Goal: Task Accomplishment & Management: Use online tool/utility

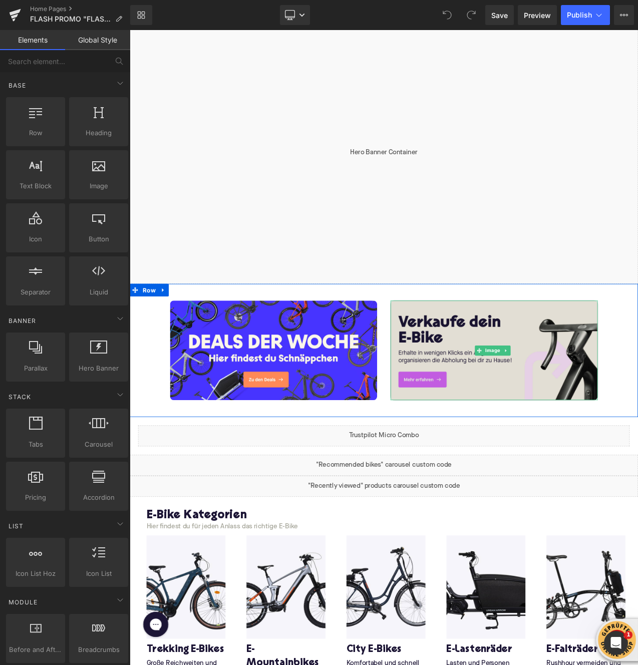
scroll to position [131, 0]
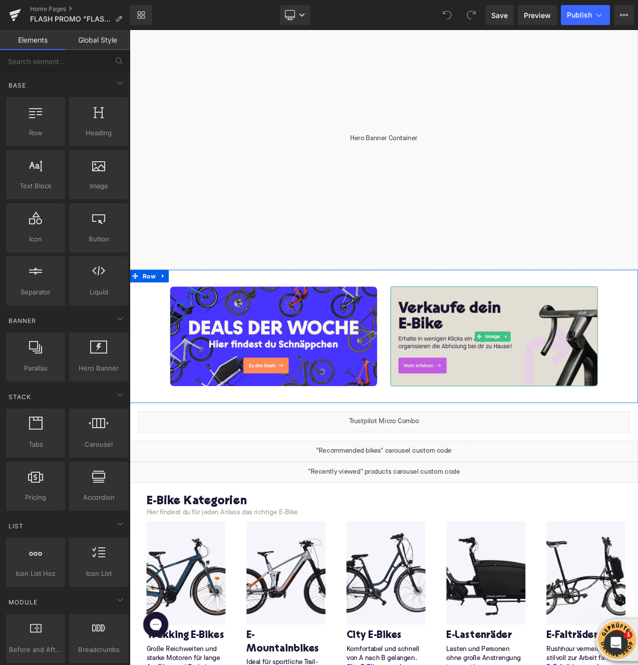
click at [510, 391] on img at bounding box center [564, 395] width 247 height 119
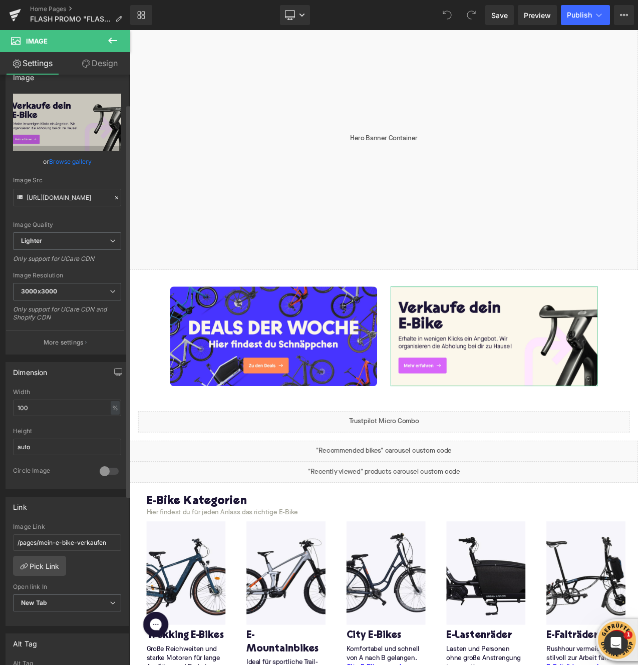
scroll to position [0, 0]
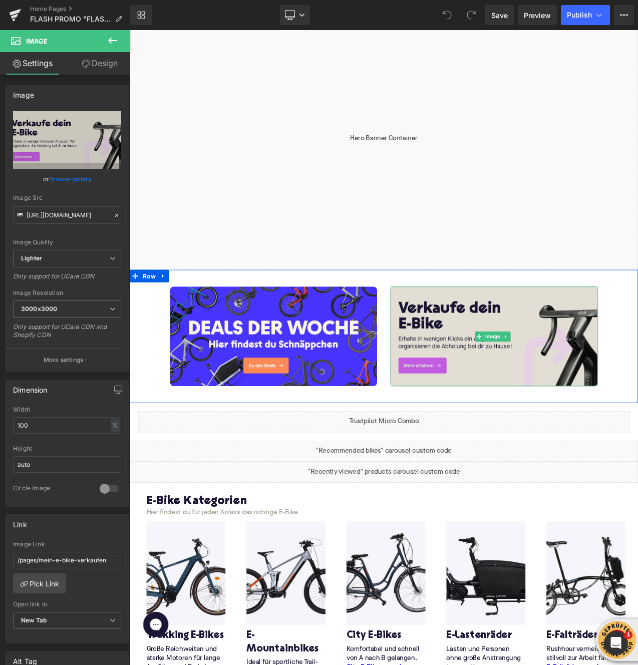
click at [512, 404] on img at bounding box center [564, 395] width 247 height 119
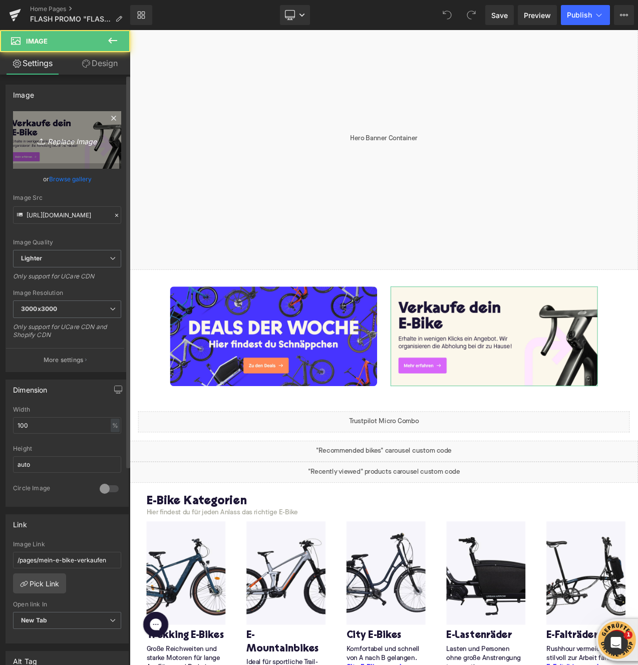
click at [50, 139] on icon "Replace Image" at bounding box center [67, 140] width 80 height 13
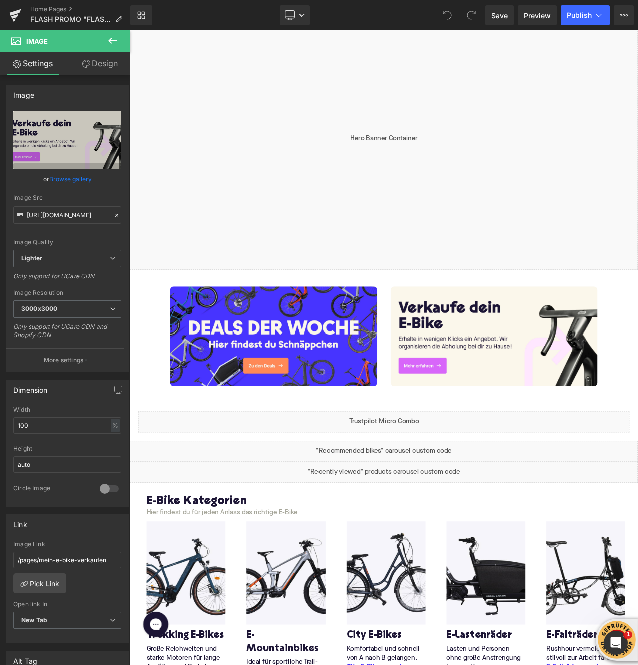
type input "C:\fakepath\Homepage Banner - FLASH SALE Promo - Desktop.jpg"
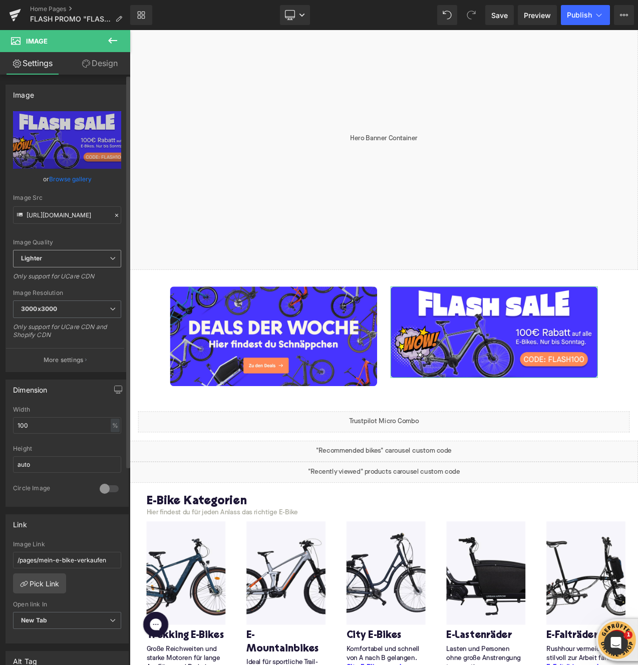
click at [97, 263] on span "Lighter" at bounding box center [67, 259] width 108 height 18
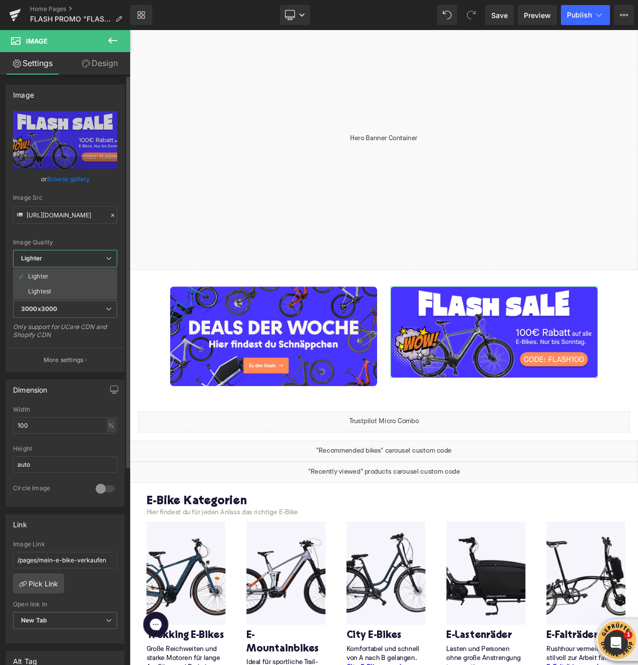
click at [98, 261] on span "Lighter" at bounding box center [65, 259] width 104 height 18
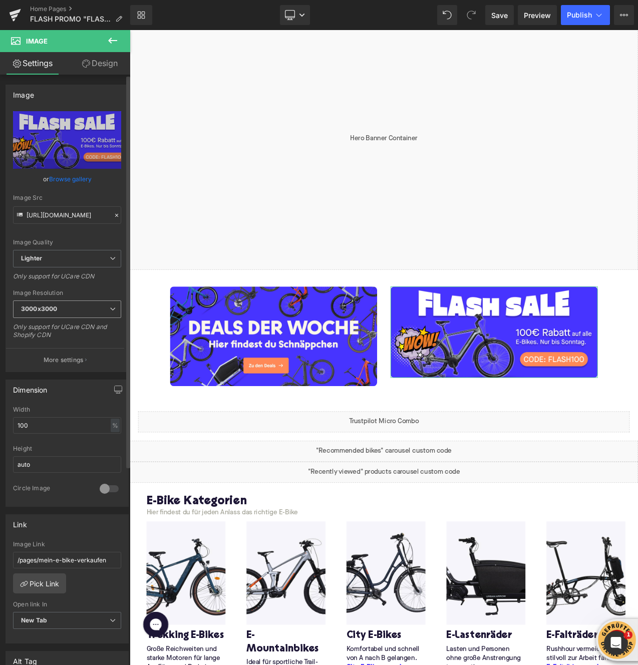
click at [90, 308] on span "3000x3000" at bounding box center [67, 309] width 108 height 18
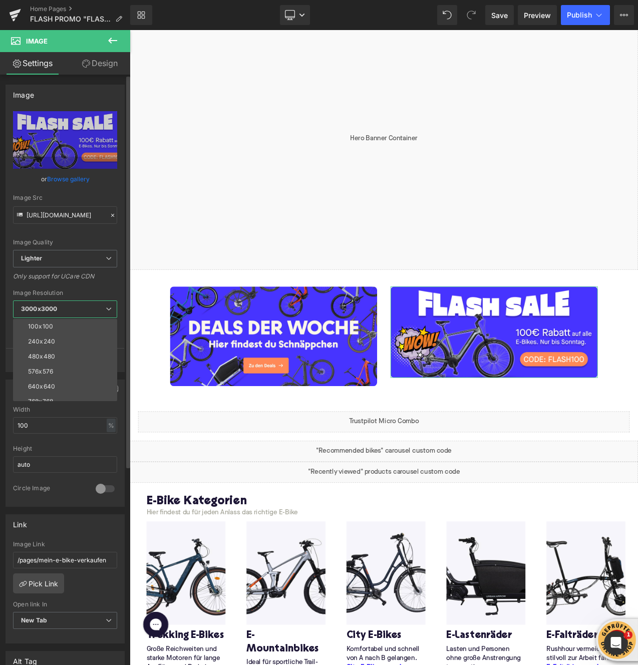
click at [98, 286] on div "Only support for UCare CDN" at bounding box center [65, 279] width 104 height 15
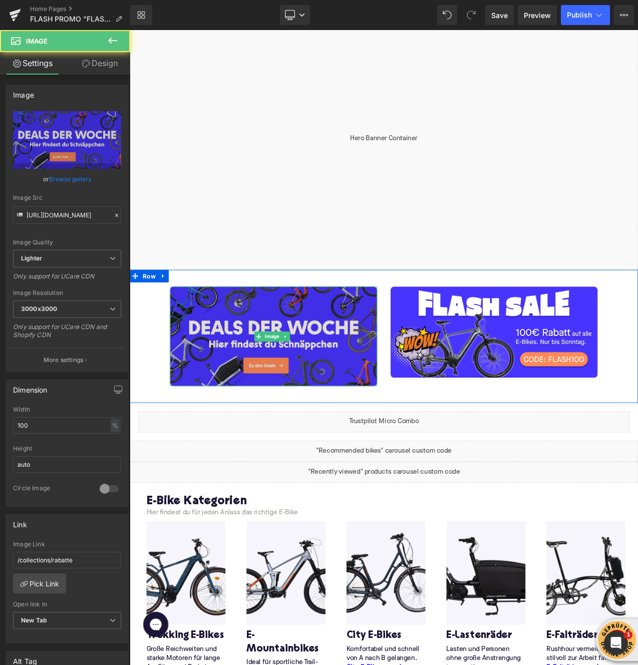
click at [245, 366] on img at bounding box center [301, 395] width 247 height 119
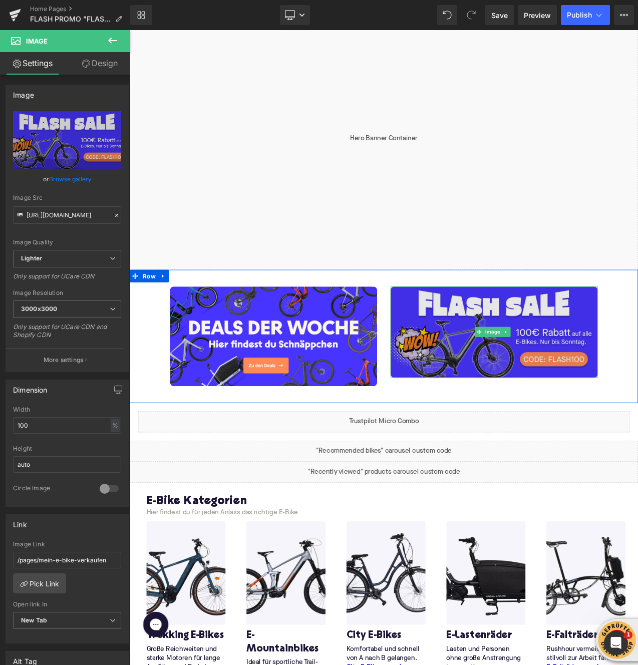
click at [519, 374] on img at bounding box center [564, 390] width 247 height 109
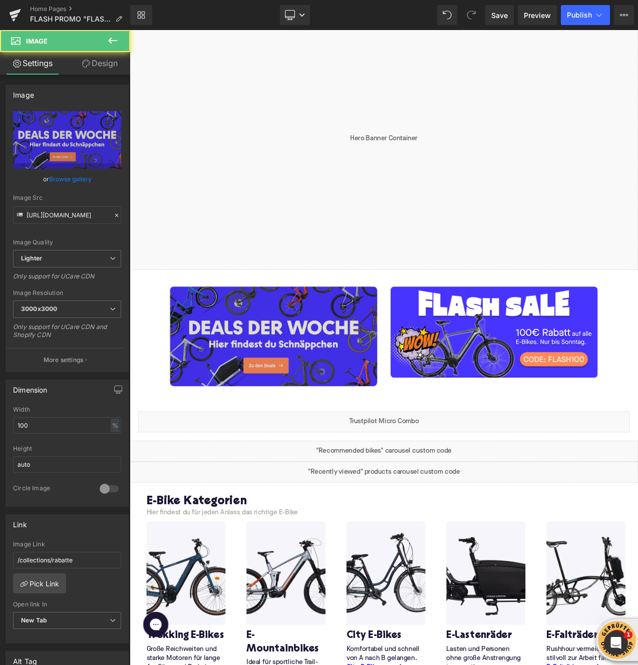
click at [273, 387] on img at bounding box center [301, 395] width 247 height 119
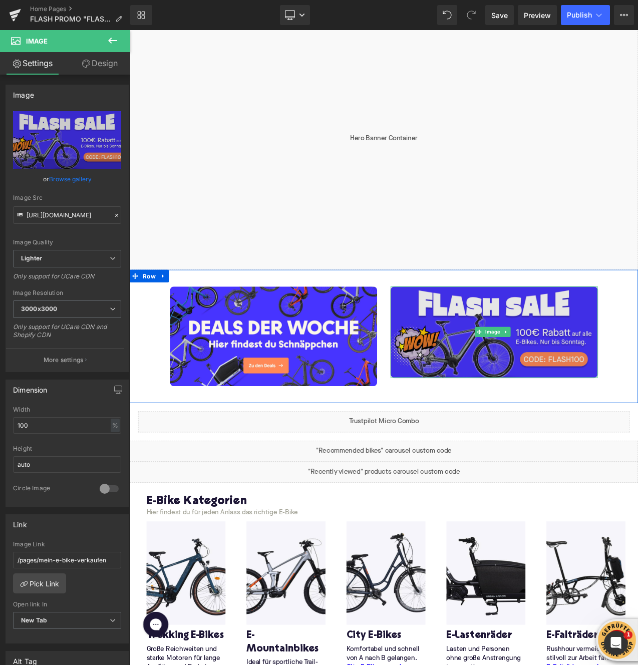
click at [517, 358] on img at bounding box center [564, 390] width 247 height 109
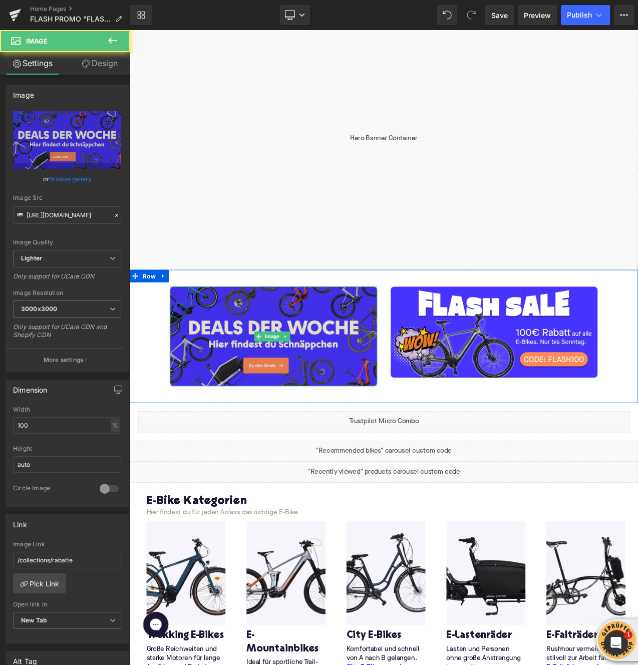
click at [370, 366] on img at bounding box center [301, 395] width 247 height 119
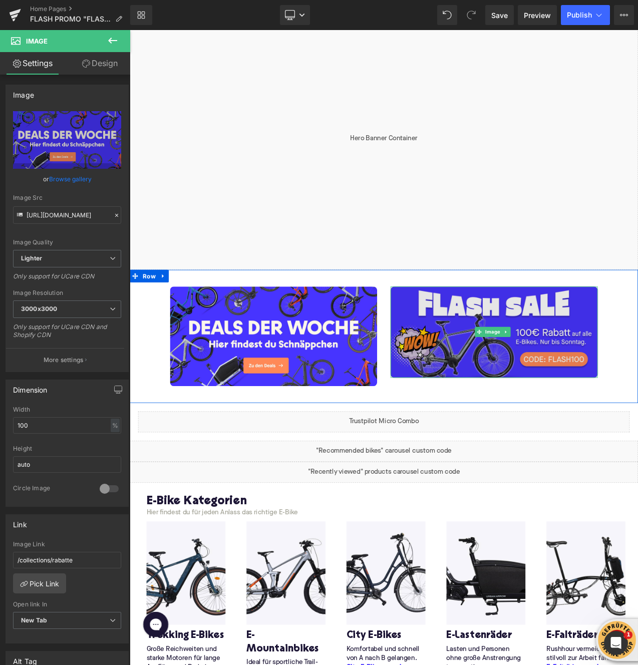
click at [493, 375] on img at bounding box center [564, 390] width 247 height 109
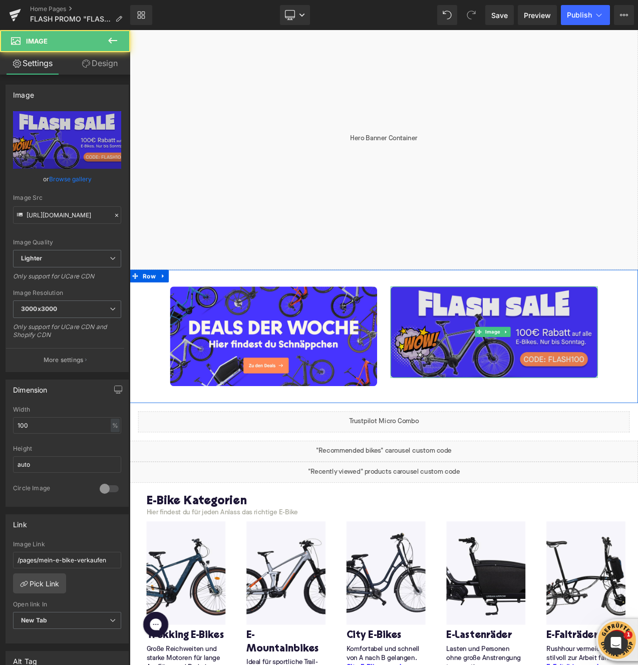
click at [637, 421] on img at bounding box center [564, 390] width 247 height 109
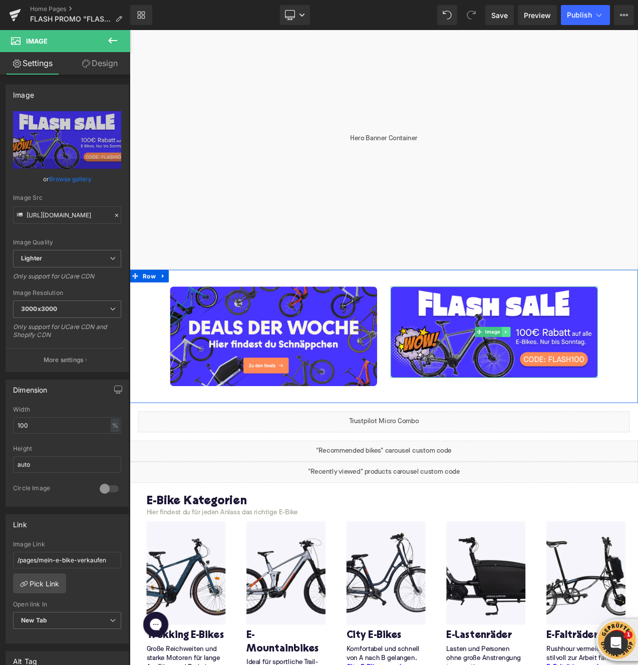
click at [578, 390] on link at bounding box center [578, 390] width 11 height 12
click at [593, 390] on link at bounding box center [593, 390] width 11 height 12
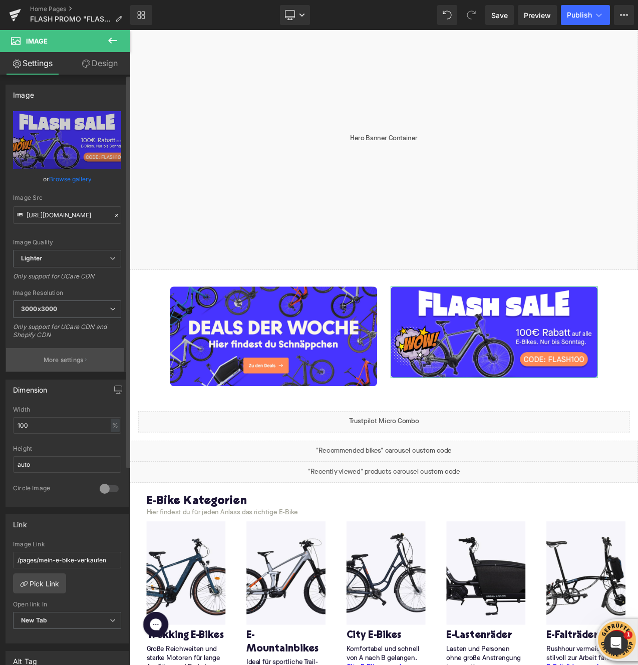
scroll to position [26, 0]
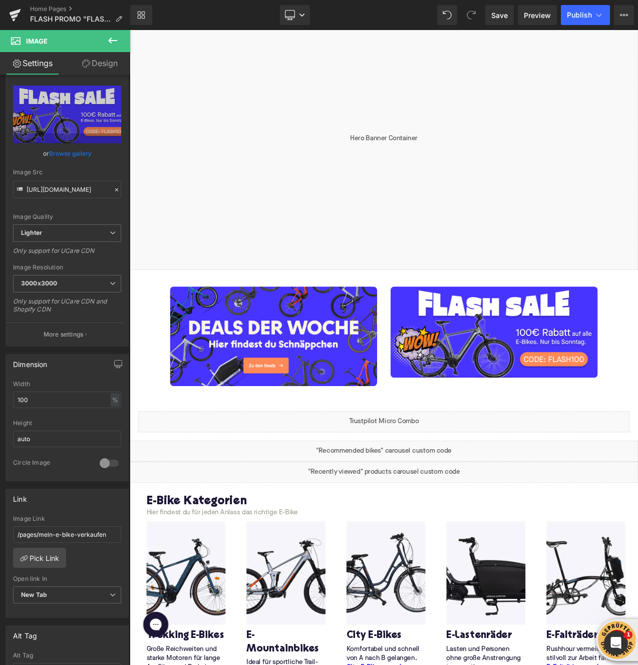
click at [317, 399] on link at bounding box center [315, 395] width 11 height 12
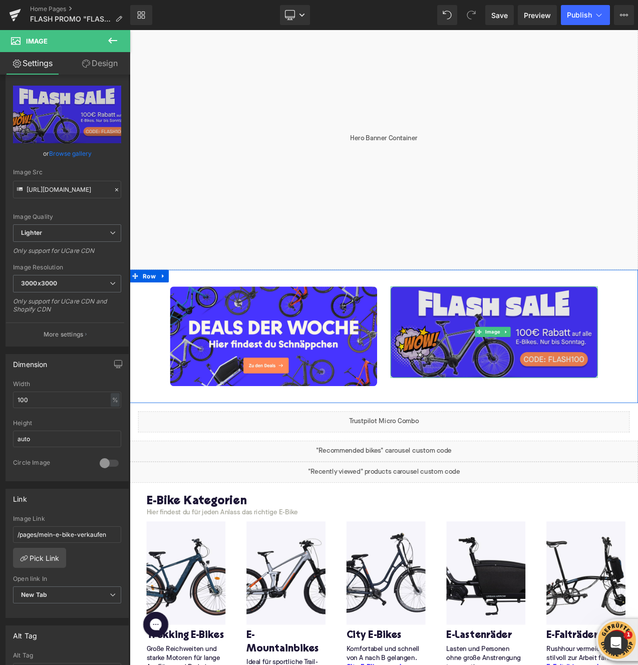
click at [490, 371] on img at bounding box center [564, 390] width 247 height 109
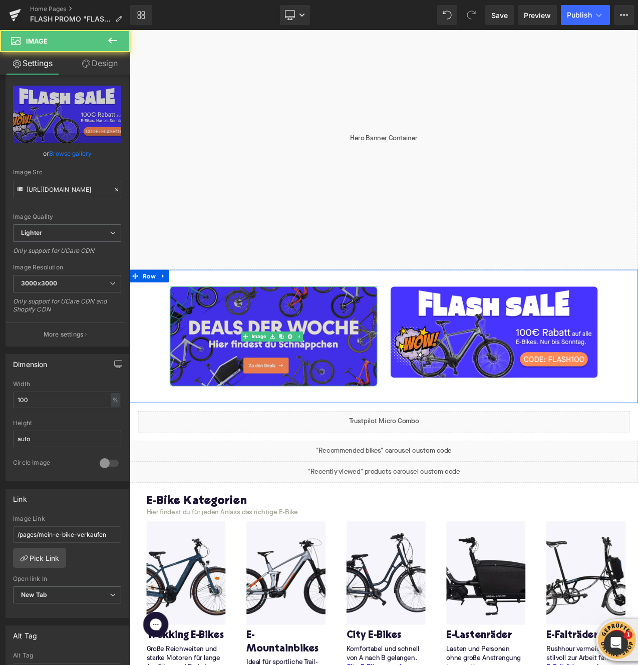
click at [357, 372] on img at bounding box center [301, 395] width 247 height 119
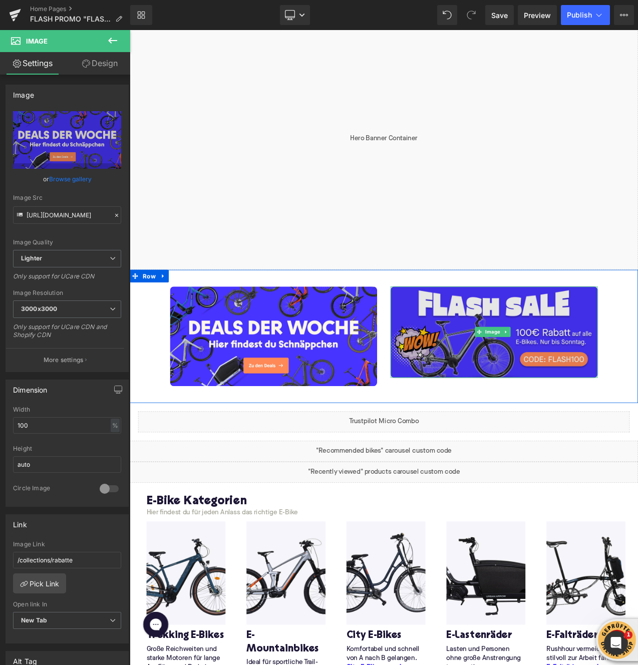
click at [509, 357] on img at bounding box center [564, 390] width 247 height 109
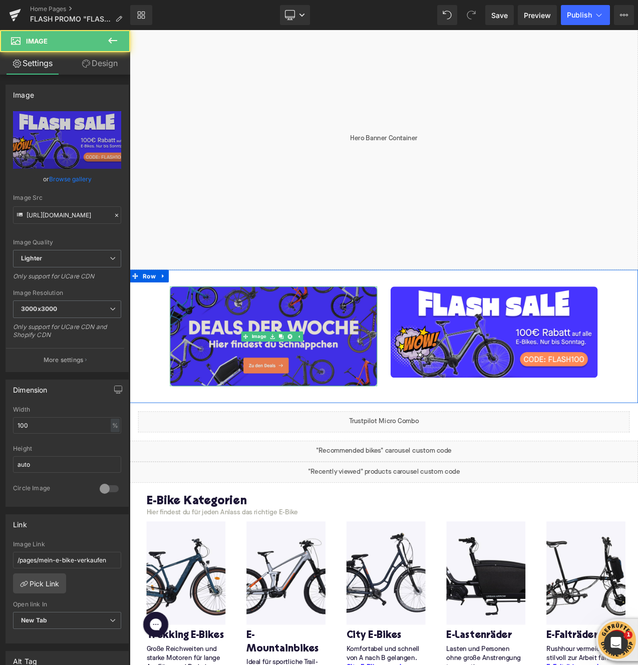
click at [389, 353] on img at bounding box center [301, 395] width 247 height 119
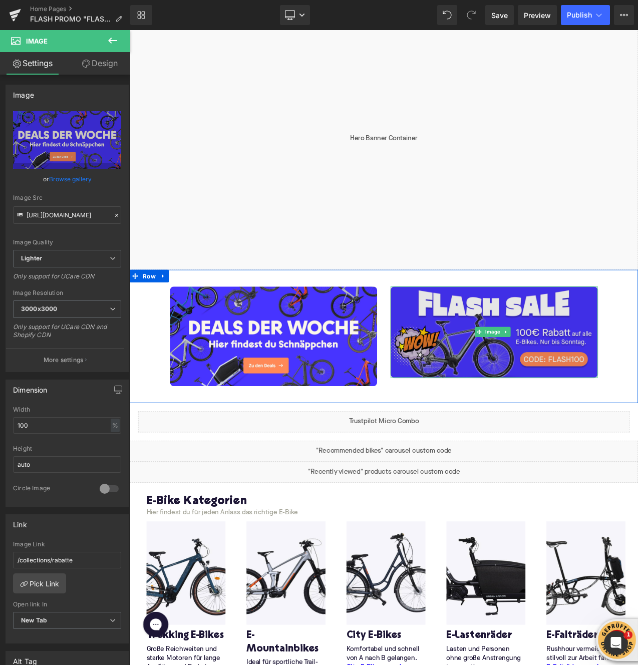
click at [516, 358] on img at bounding box center [564, 390] width 247 height 109
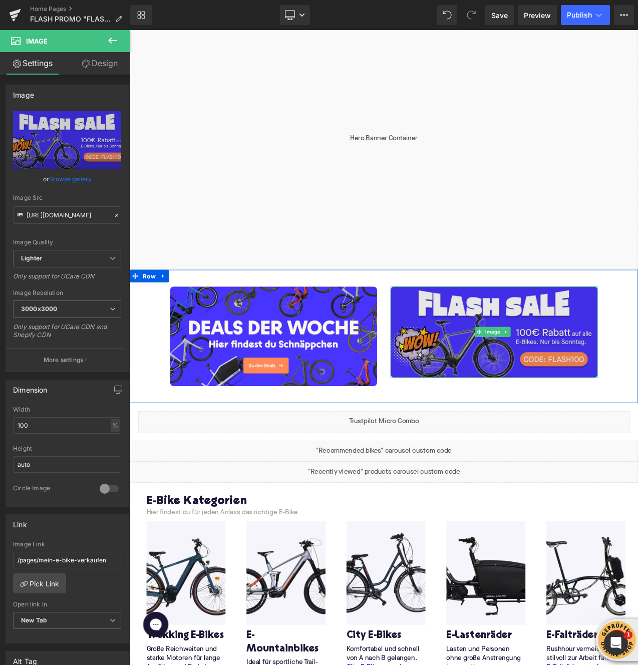
click at [546, 389] on span at bounding box center [546, 390] width 11 height 12
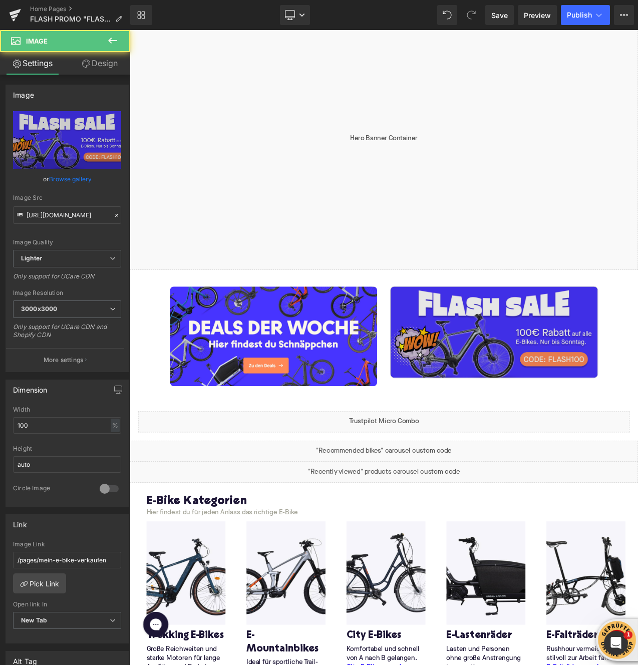
click at [482, 372] on img at bounding box center [564, 390] width 247 height 109
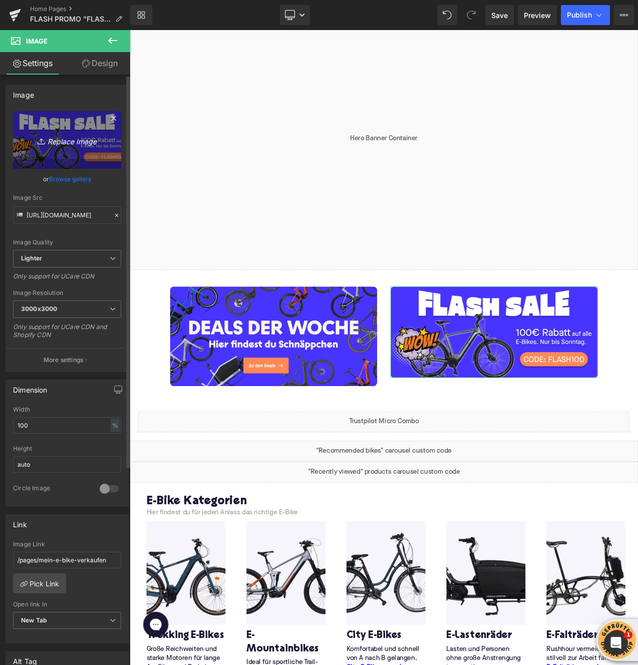
click at [67, 140] on icon "Replace Image" at bounding box center [67, 140] width 80 height 13
type input "C:\fakepath\Homepage Banner - FLASH SALE Promo - Desktop.jpg"
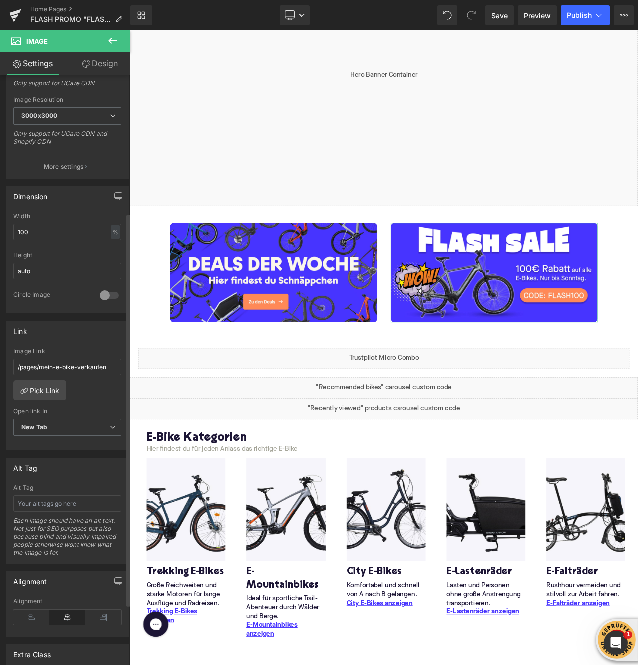
scroll to position [210, 0]
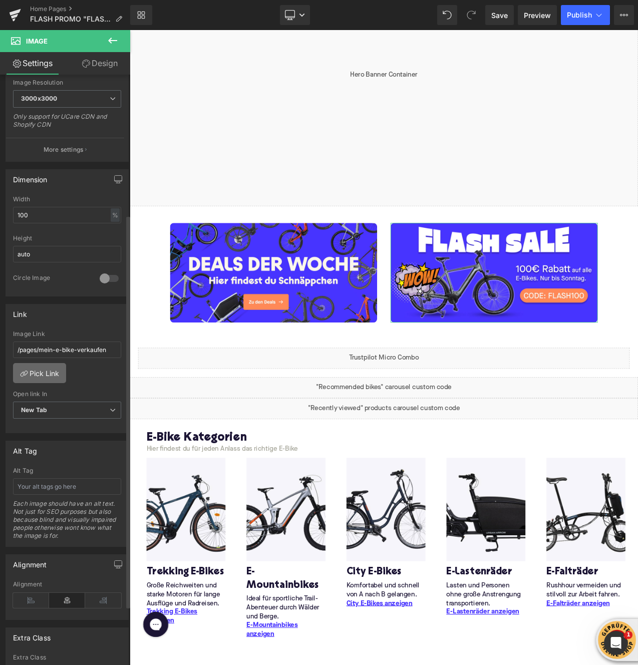
click at [45, 370] on link "Pick Link" at bounding box center [39, 373] width 53 height 20
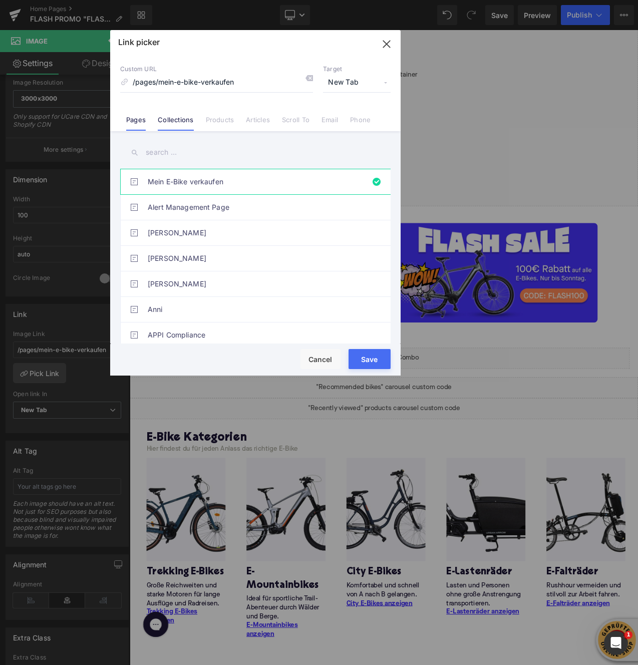
click at [168, 113] on li "Collections" at bounding box center [176, 116] width 48 height 18
click at [268, 84] on input "/pages/mein-e-bike-verkaufen" at bounding box center [216, 82] width 193 height 19
click at [218, 143] on input "text" at bounding box center [255, 152] width 270 height 23
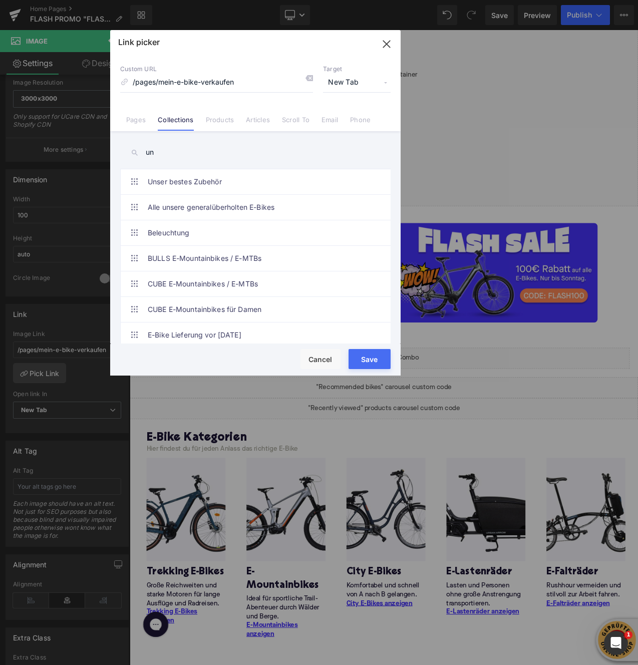
type input "u"
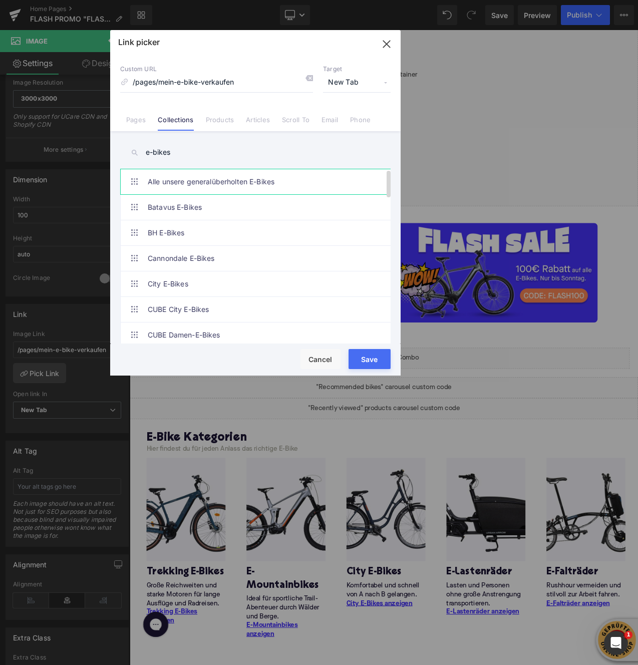
type input "e-bikes"
click at [210, 183] on link "Alle unsere generalüberholten E-Bikes" at bounding box center [258, 181] width 220 height 25
click at [215, 154] on input "e-bikes" at bounding box center [255, 152] width 270 height 23
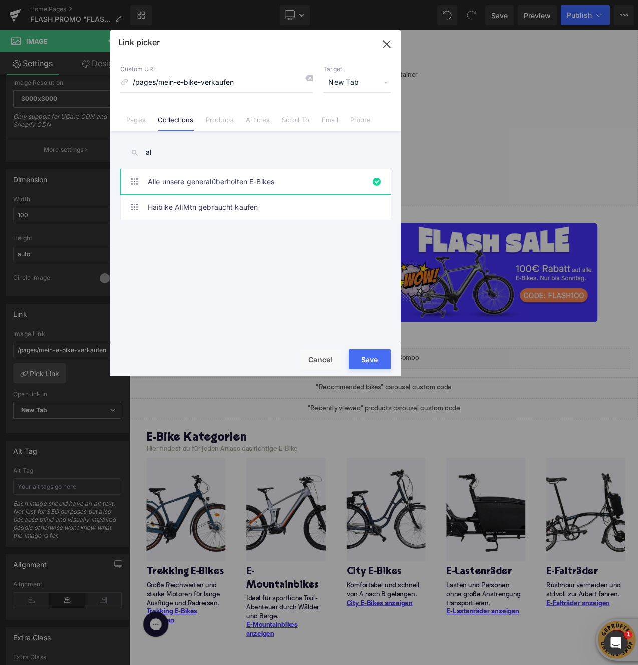
type input "a"
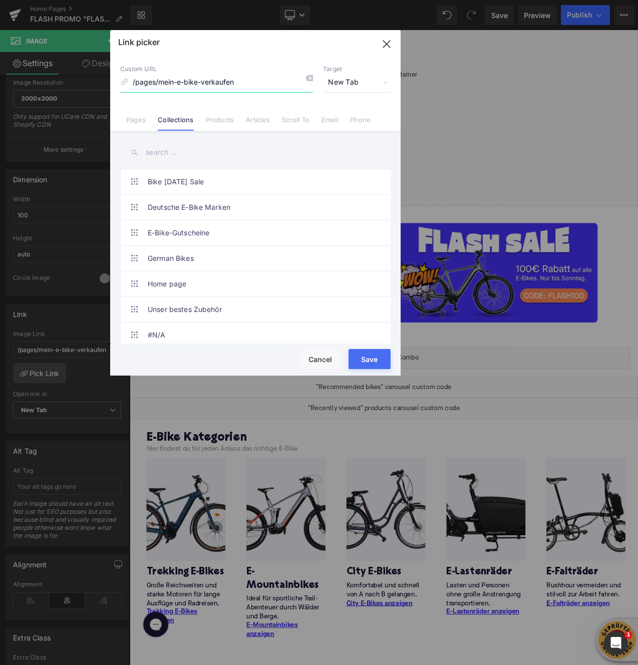
click at [231, 88] on input "/pages/mein-e-bike-verkaufen" at bounding box center [216, 82] width 193 height 19
click at [343, 88] on span "New Tab" at bounding box center [357, 82] width 68 height 19
click at [346, 82] on span "New Tab" at bounding box center [357, 82] width 68 height 19
click at [223, 79] on input "/pages/mein-e-bike-verkaufen" at bounding box center [216, 82] width 193 height 19
drag, startPoint x: 225, startPoint y: 85, endPoint x: 174, endPoint y: 85, distance: 50.6
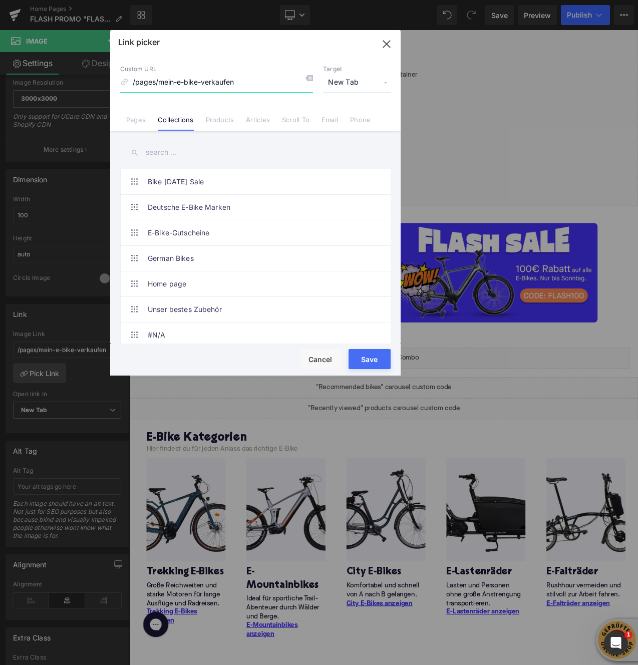
click at [174, 85] on input "/pages/mein-e-bike-verkaufen" at bounding box center [216, 82] width 193 height 19
paste input "unsere-e-bikes"
type input "/collections/unsere-e-bikes"
click at [253, 140] on div "Mein E-Bike verkaufen Alert Management Page Ann-[PERSON_NAME] [PERSON_NAME] APP…" at bounding box center [255, 238] width 290 height 215
click at [387, 362] on button "Save" at bounding box center [369, 359] width 42 height 20
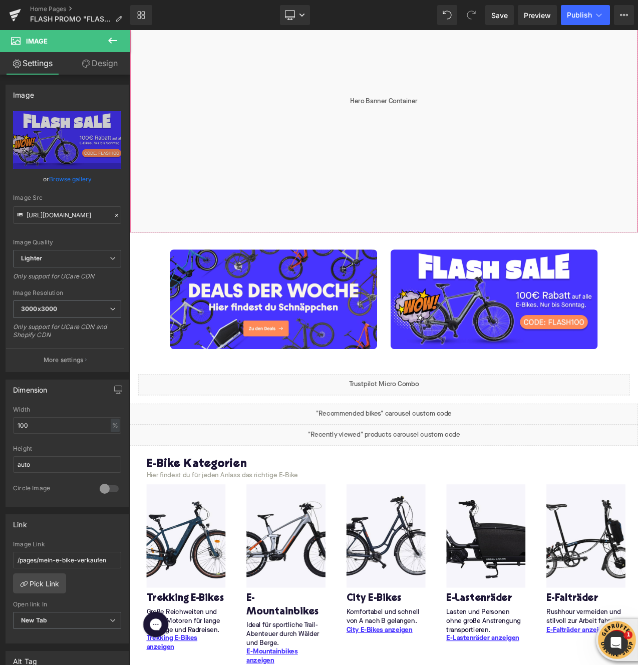
scroll to position [173, 0]
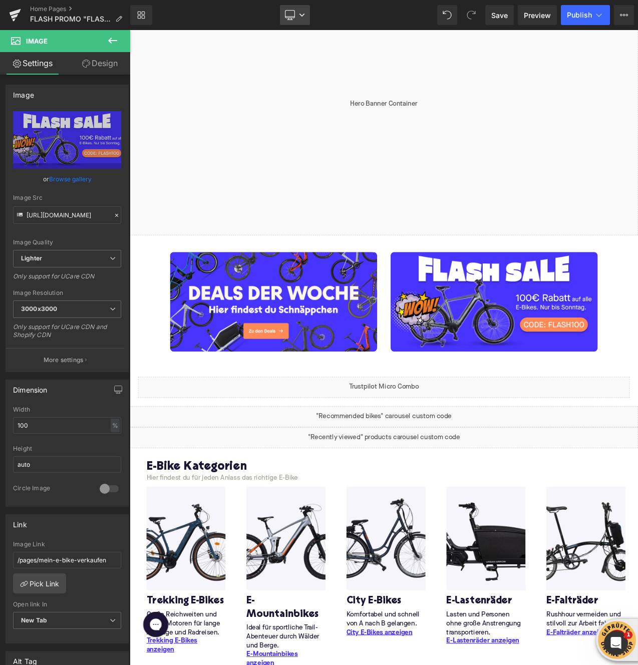
click at [295, 18] on link "Desktop" at bounding box center [295, 15] width 30 height 20
click at [291, 105] on span "Mobile" at bounding box center [299, 107] width 23 height 9
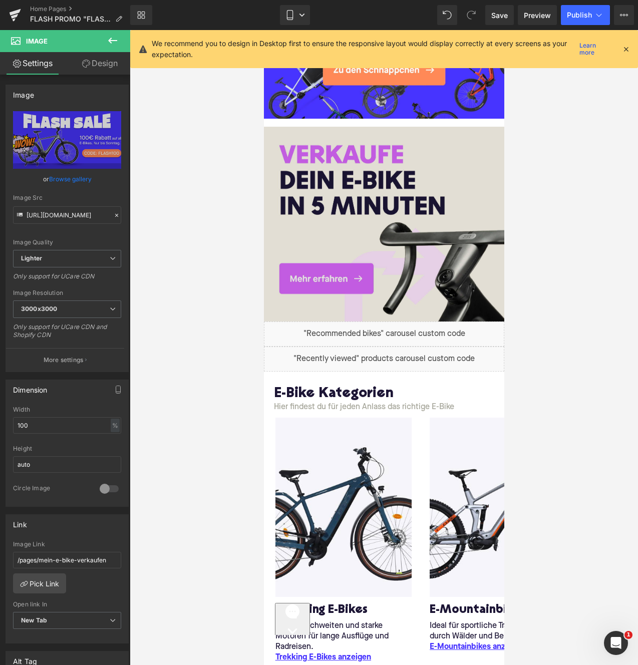
scroll to position [491, 0]
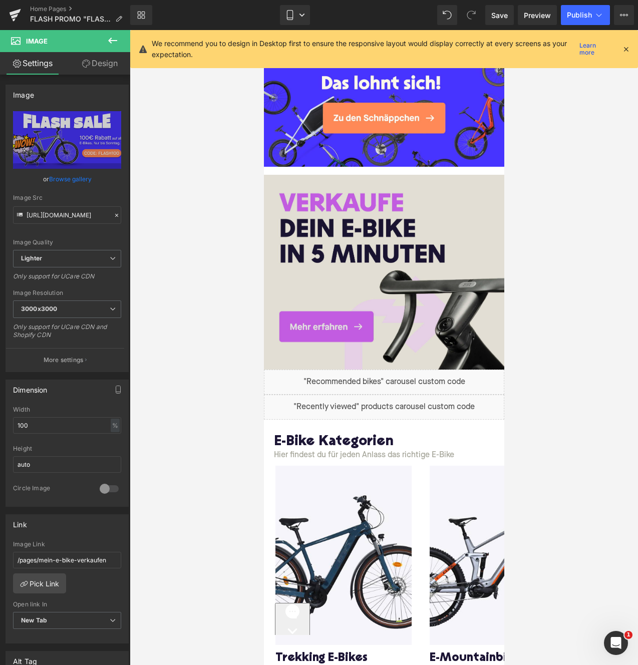
click at [381, 289] on img at bounding box center [383, 272] width 240 height 195
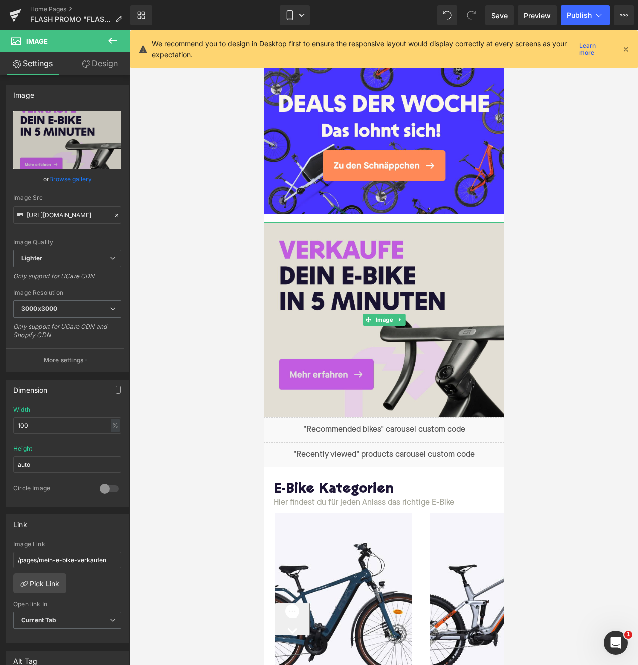
scroll to position [439, 0]
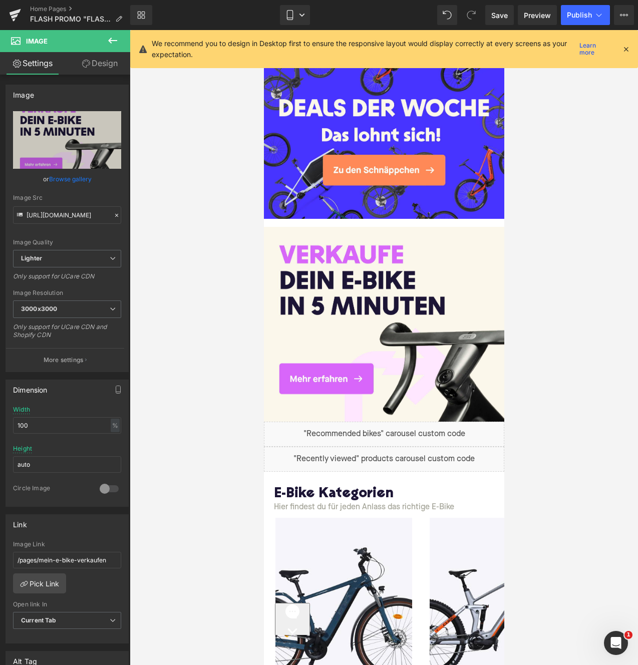
click at [626, 48] on icon at bounding box center [625, 49] width 9 height 9
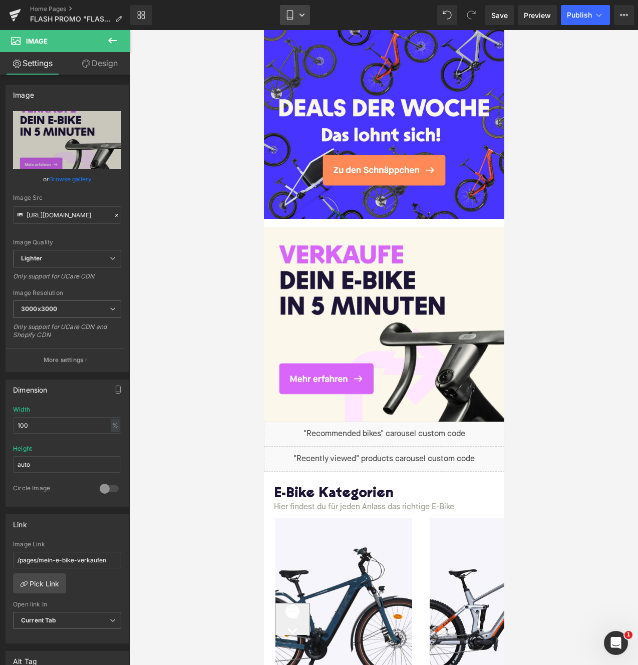
click at [302, 21] on link "Mobile" at bounding box center [295, 15] width 30 height 20
click at [296, 55] on link "Desktop" at bounding box center [295, 48] width 56 height 20
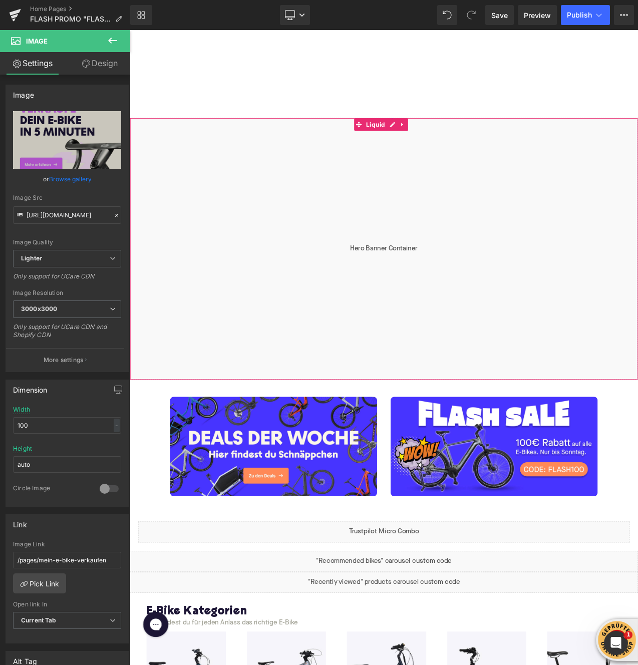
scroll to position [9, 0]
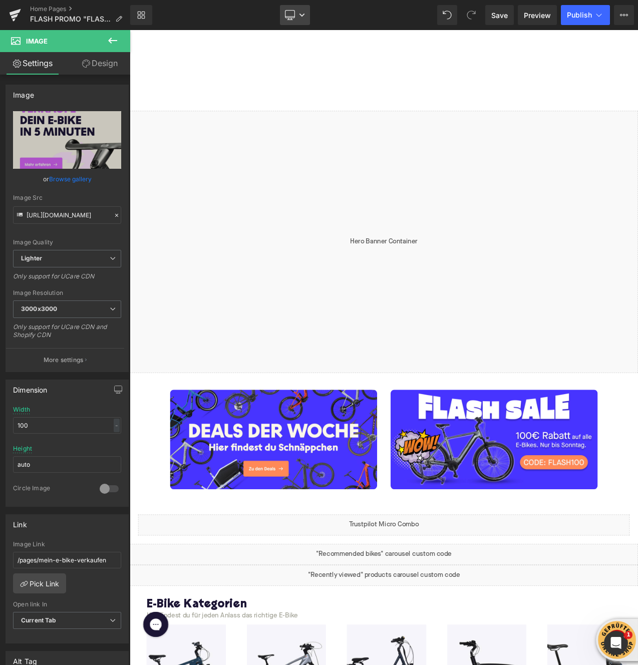
click at [304, 12] on icon at bounding box center [302, 15] width 6 height 6
click at [300, 93] on link "Tablet" at bounding box center [295, 88] width 56 height 20
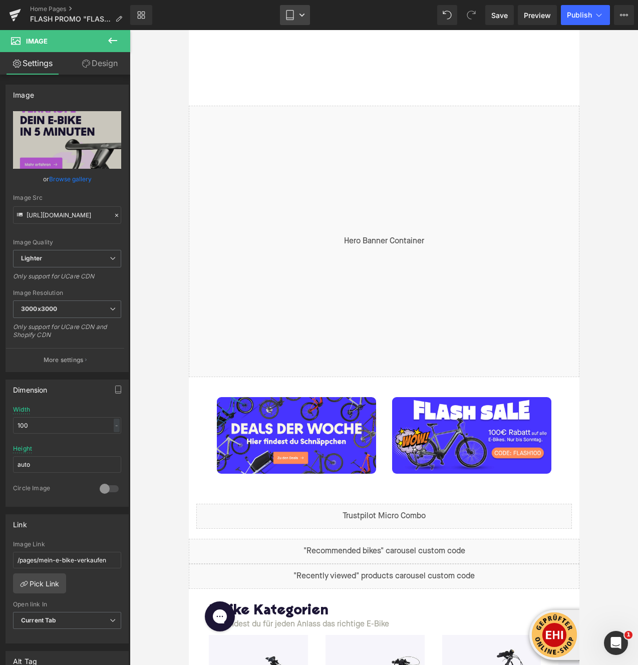
click at [302, 15] on icon at bounding box center [301, 15] width 5 height 3
click at [295, 64] on span "Laptop" at bounding box center [300, 67] width 24 height 9
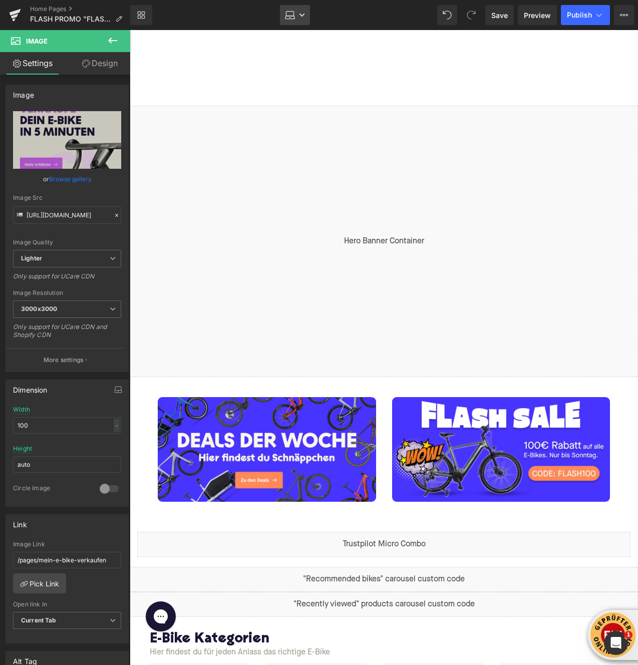
click at [298, 16] on link "Laptop" at bounding box center [295, 15] width 30 height 20
click at [307, 102] on link "Mobile" at bounding box center [295, 108] width 56 height 20
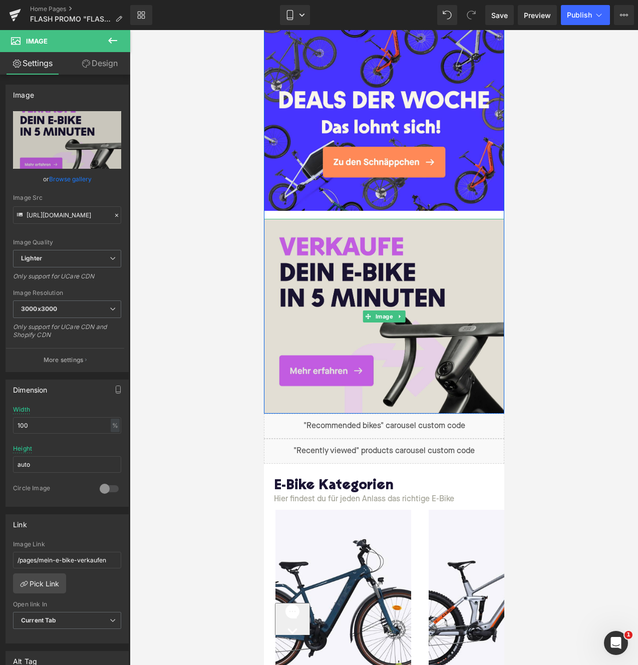
scroll to position [450, 0]
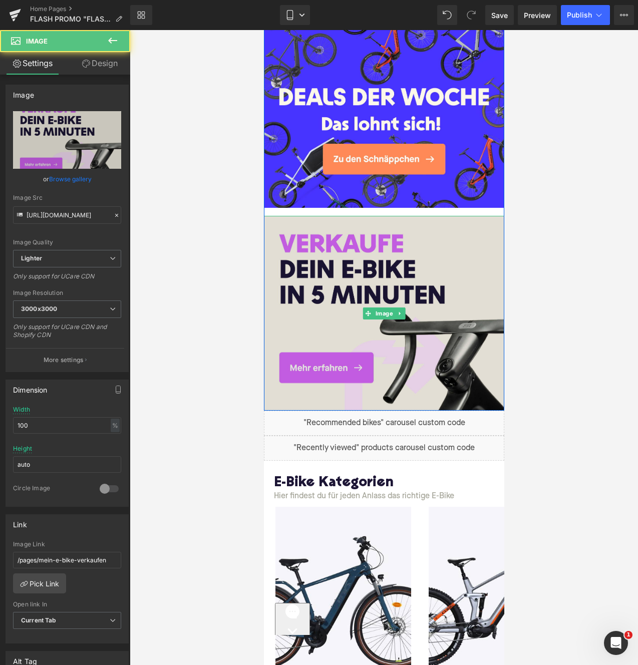
click at [354, 241] on img at bounding box center [383, 313] width 240 height 195
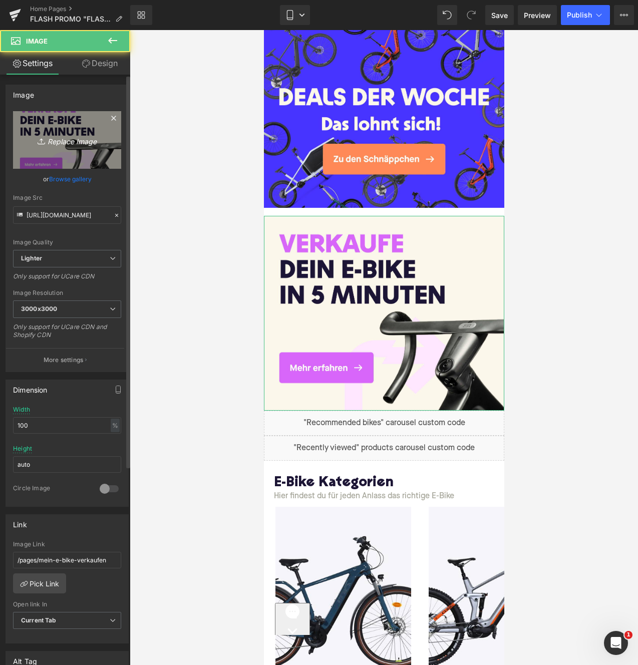
click at [66, 144] on icon "Replace Image" at bounding box center [67, 140] width 80 height 13
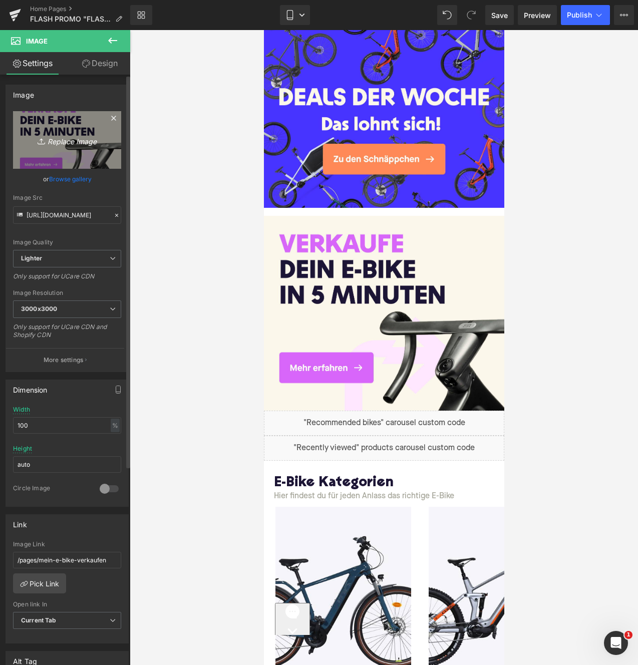
type input "C:\fakepath\Homepage Banner - FLASH SALE Promo - Mobile.jpg"
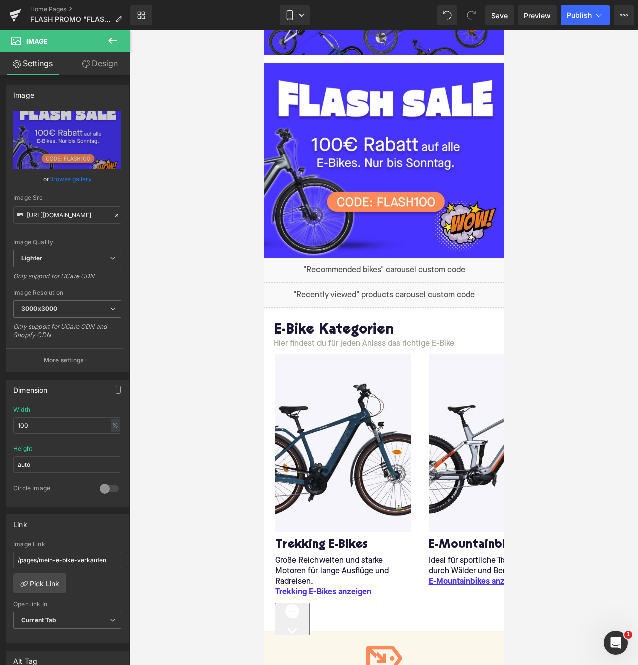
scroll to position [577, 0]
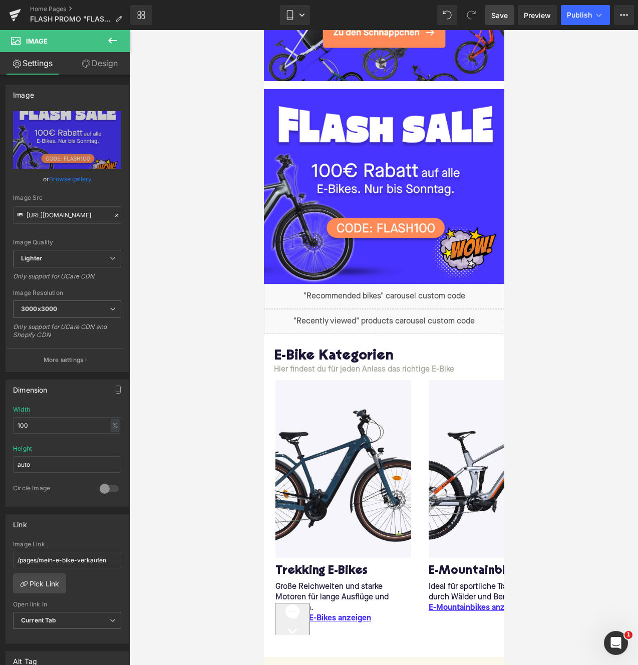
click at [500, 18] on span "Save" at bounding box center [499, 15] width 17 height 11
click at [423, 51] on link at bounding box center [421, 51] width 11 height 11
click at [295, 10] on link "Mobile" at bounding box center [295, 15] width 30 height 20
click at [297, 51] on span "Desktop" at bounding box center [302, 47] width 28 height 9
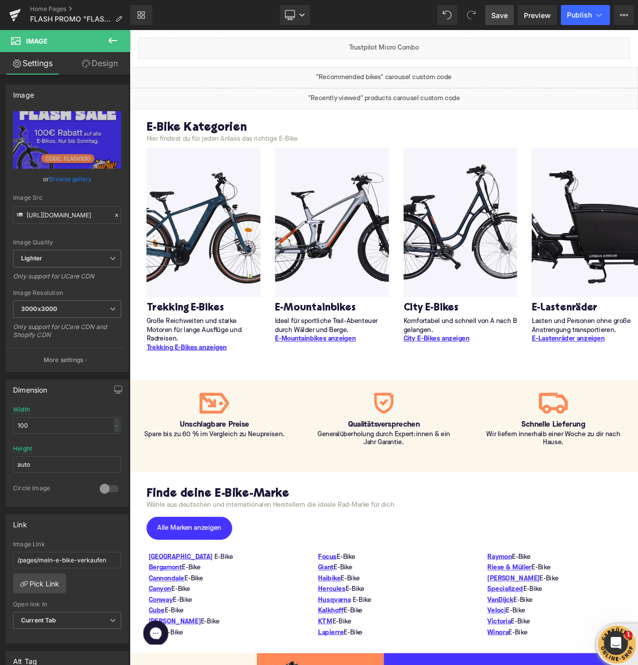
scroll to position [0, 0]
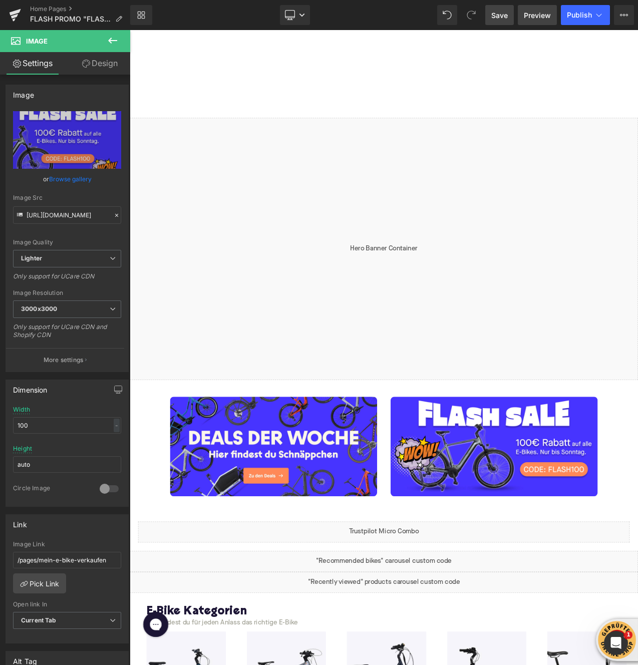
click at [538, 18] on span "Preview" at bounding box center [537, 15] width 27 height 11
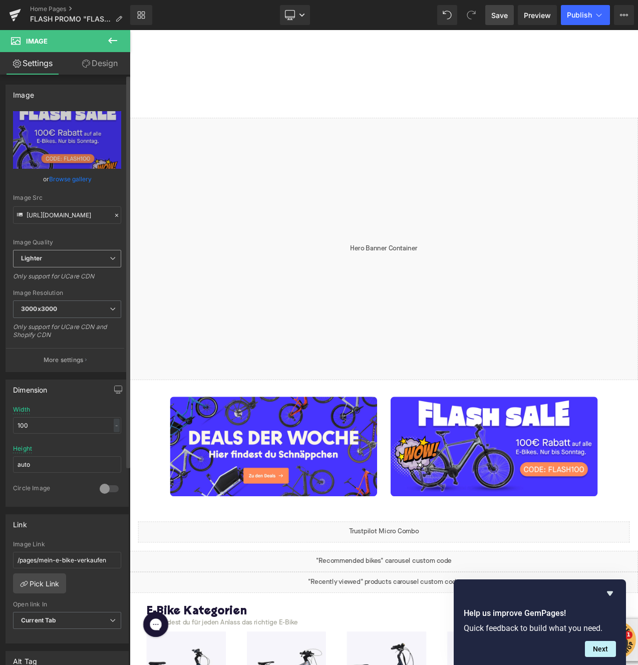
click at [96, 264] on span "Lighter" at bounding box center [67, 259] width 108 height 18
click at [90, 243] on div "Image Quality" at bounding box center [67, 242] width 108 height 7
click at [99, 65] on link "Design" at bounding box center [99, 63] width 65 height 23
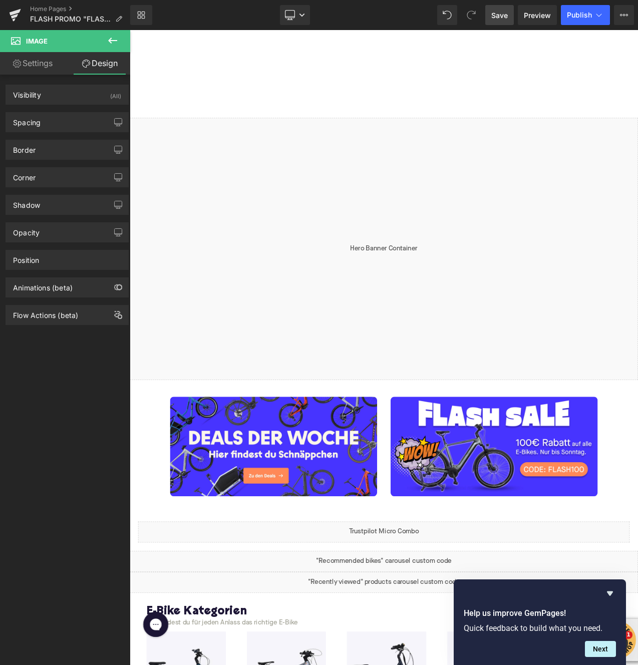
click at [29, 69] on link "Settings" at bounding box center [32, 63] width 65 height 23
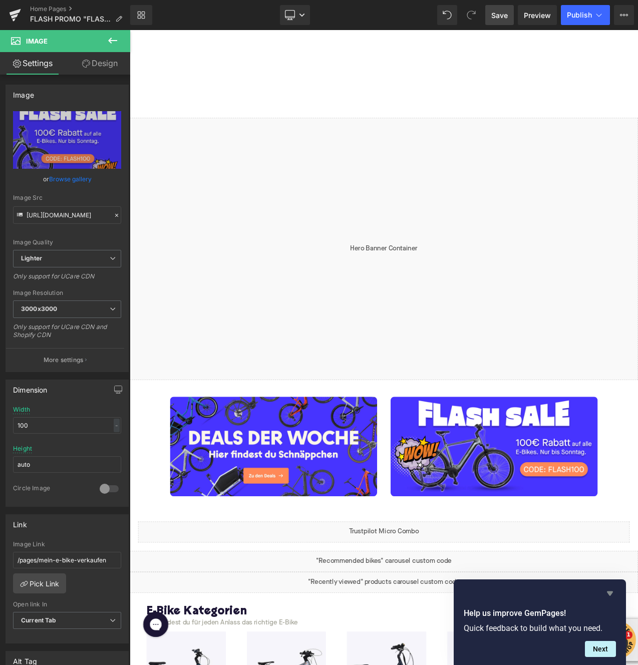
click at [610, 594] on icon "Hide survey" at bounding box center [610, 593] width 6 height 5
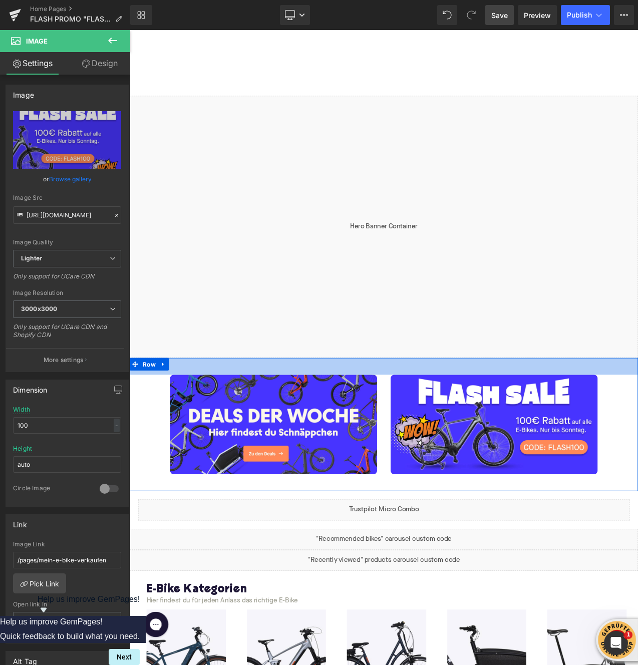
scroll to position [48, 0]
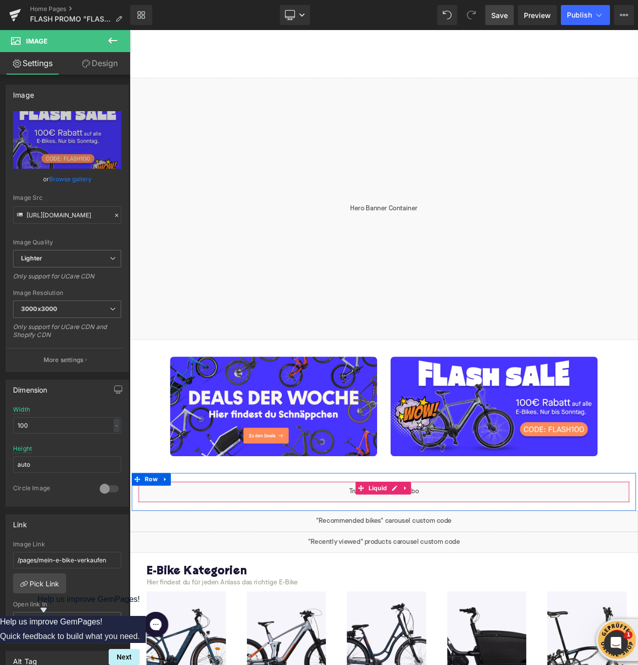
click at [461, 580] on div "Liquid" at bounding box center [433, 580] width 586 height 25
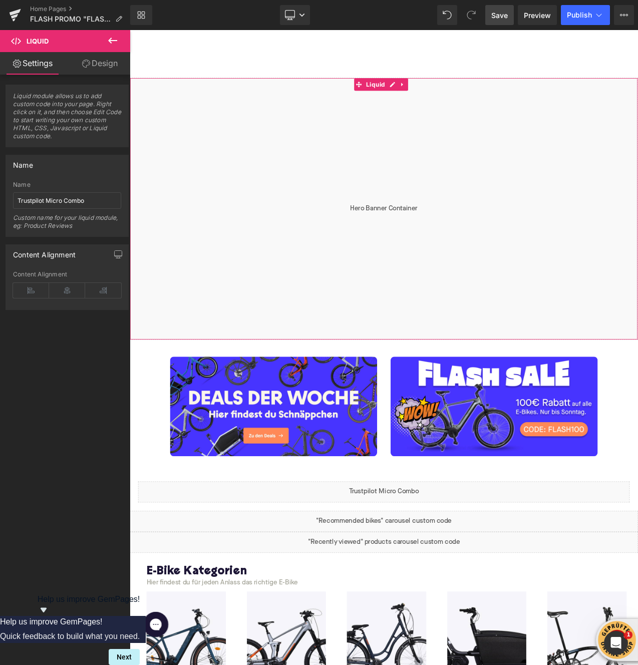
click at [363, 378] on div "Liquid" at bounding box center [433, 243] width 606 height 312
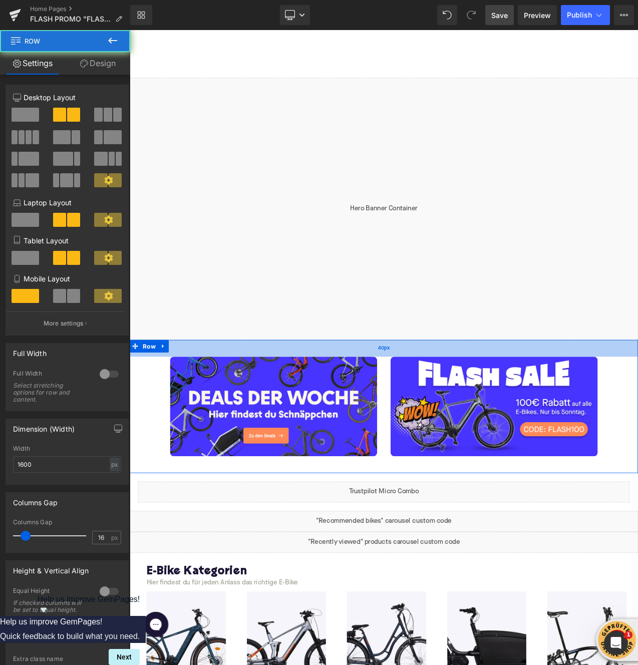
click at [180, 405] on div "40px" at bounding box center [433, 409] width 606 height 20
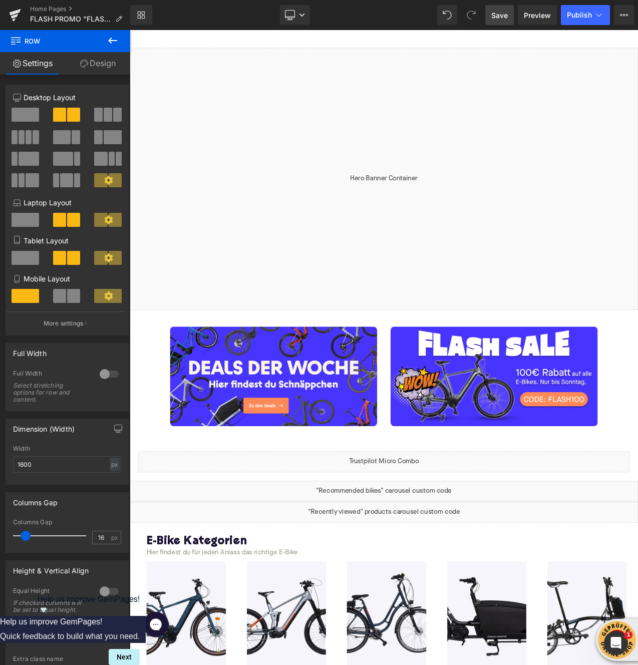
scroll to position [0, 0]
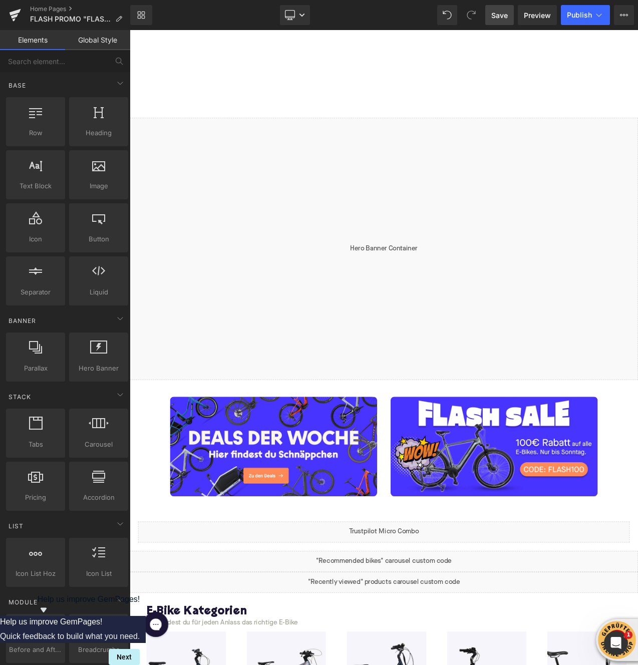
click at [637, 37] on div at bounding box center [433, 82] width 606 height 105
click at [292, 20] on icon at bounding box center [289, 20] width 5 height 0
click at [277, 102] on link "Mobile" at bounding box center [295, 108] width 56 height 20
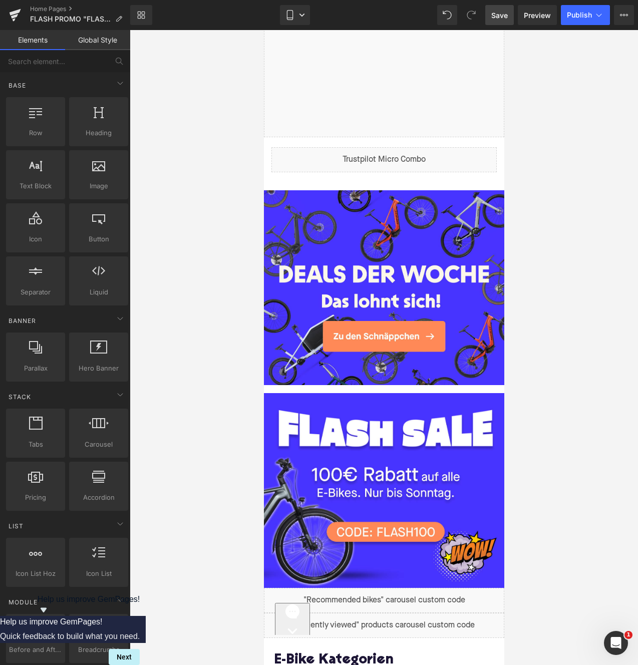
scroll to position [18, 0]
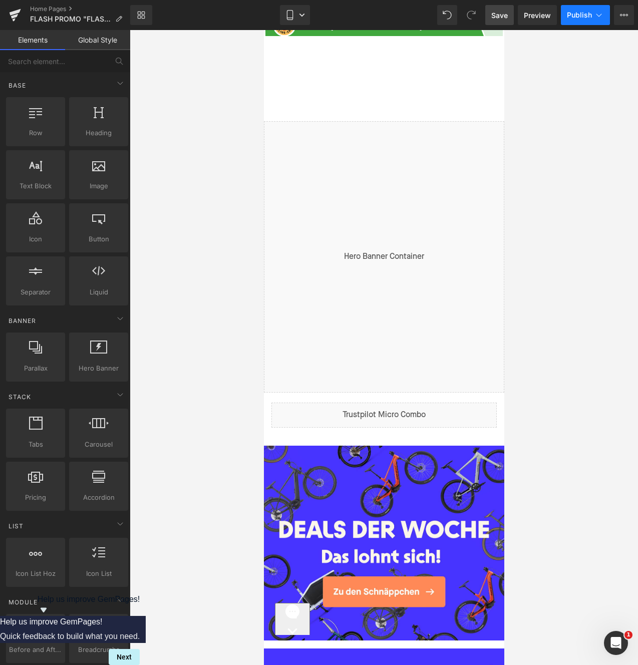
click at [573, 11] on span "Publish" at bounding box center [579, 15] width 25 height 8
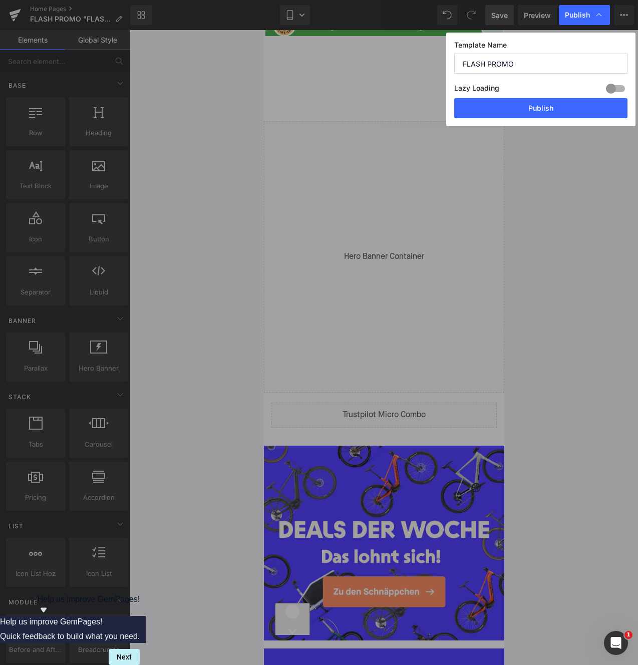
click at [614, 89] on div at bounding box center [615, 89] width 24 height 16
click at [580, 105] on button "Publish" at bounding box center [540, 108] width 173 height 20
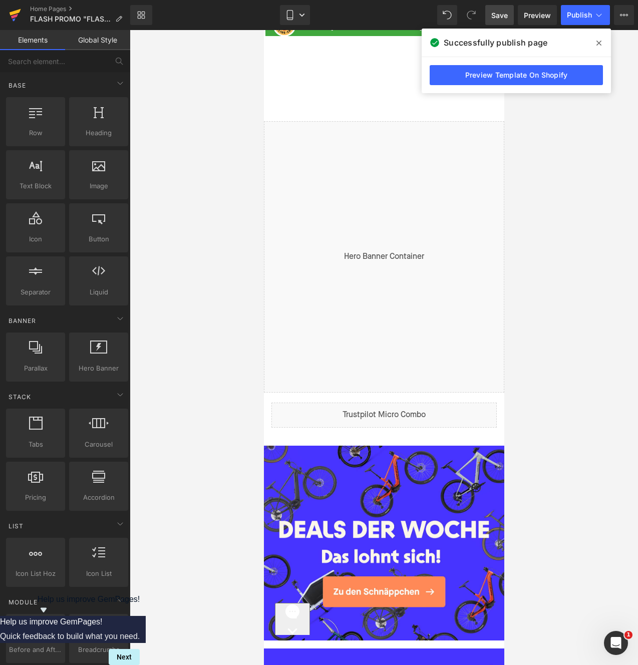
click at [14, 13] on icon at bounding box center [16, 12] width 12 height 7
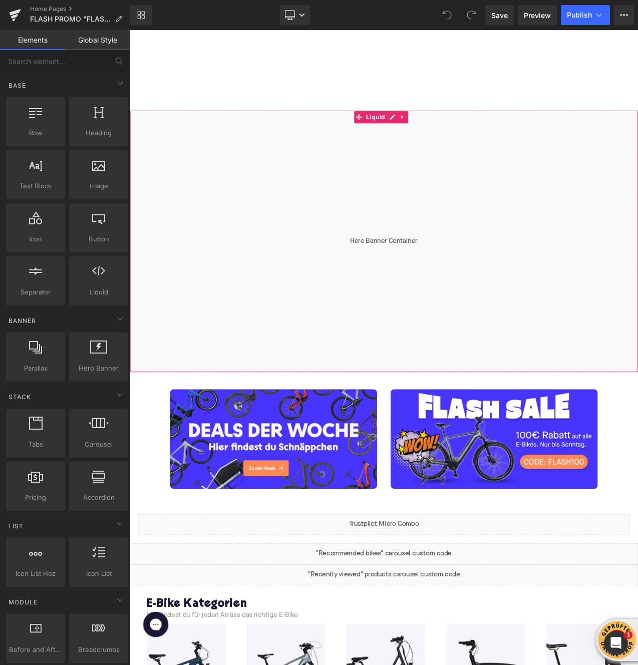
scroll to position [10, 0]
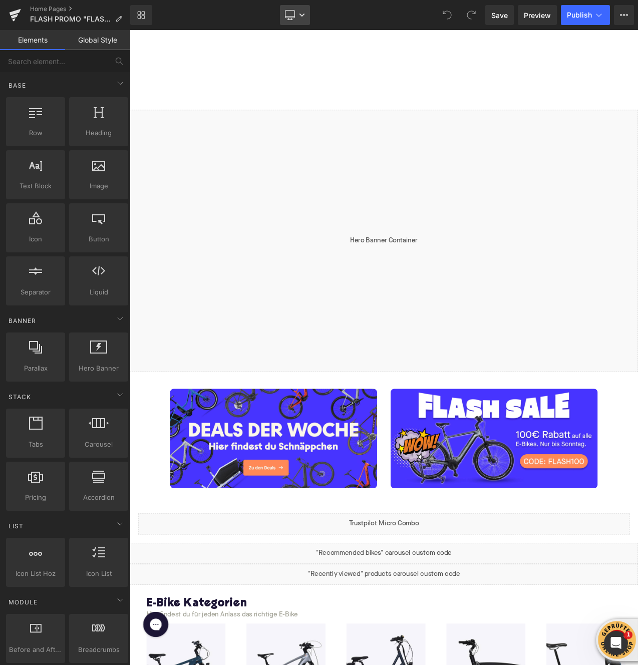
click at [299, 21] on link "Desktop" at bounding box center [295, 15] width 30 height 20
click at [291, 103] on span "Mobile" at bounding box center [299, 107] width 23 height 9
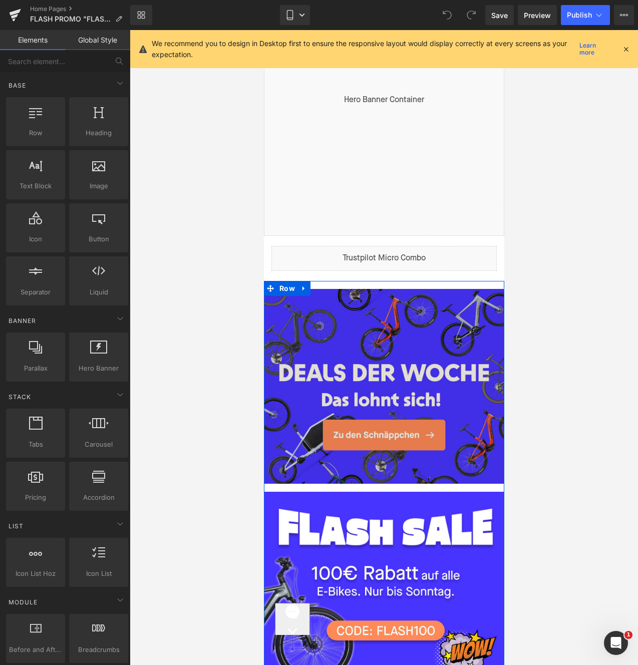
scroll to position [226, 0]
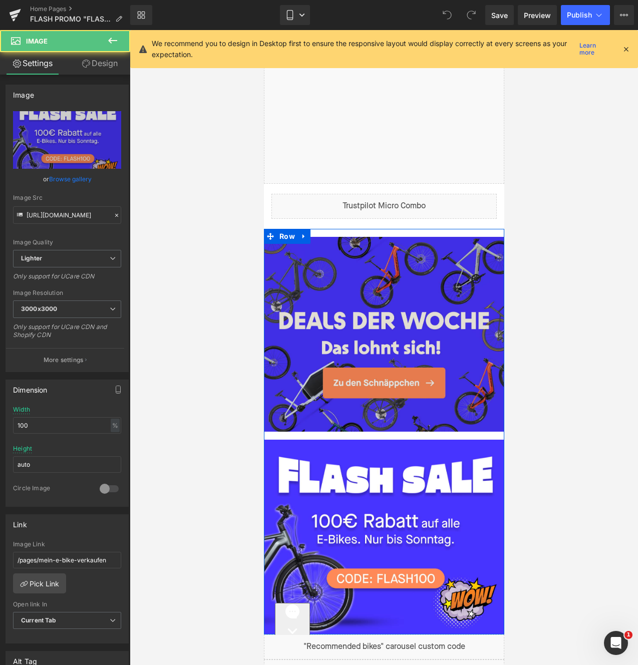
click at [397, 486] on img at bounding box center [383, 537] width 240 height 195
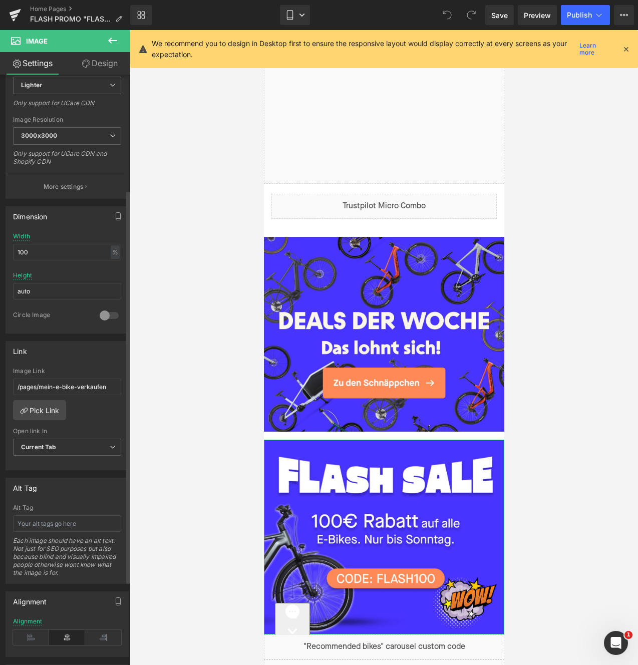
scroll to position [180, 0]
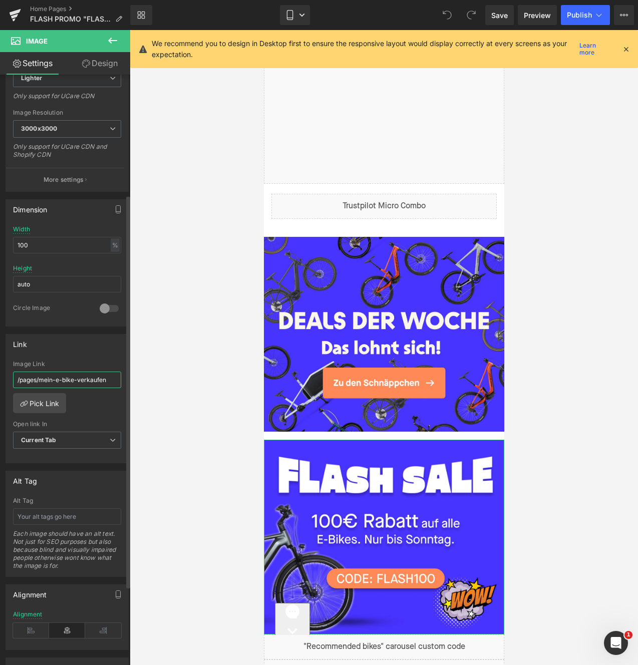
click at [54, 379] on input "/pages/mein-e-bike-verkaufen" at bounding box center [67, 379] width 108 height 17
click at [25, 380] on input "/pages/mein-e-bike-verkaufen" at bounding box center [67, 379] width 108 height 17
paste input "unsere-e-bikes"
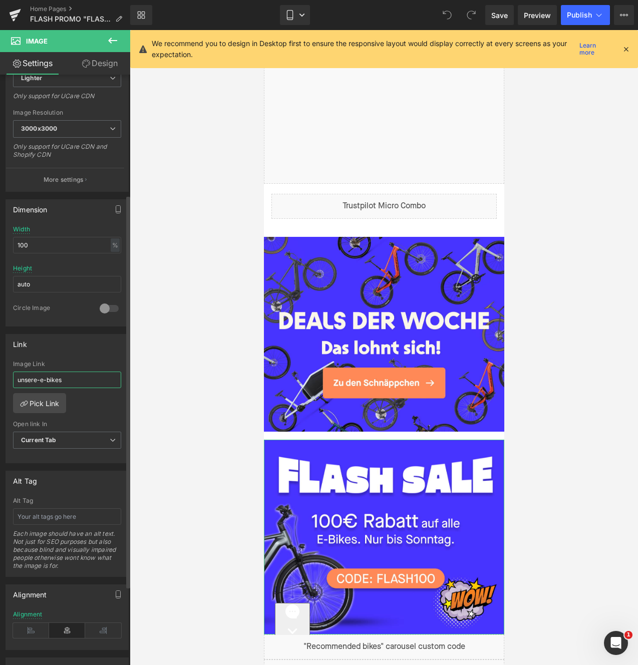
type input "/pages/mein-e-bike-verkaufen"
click at [41, 404] on link "Pick Link" at bounding box center [39, 403] width 53 height 20
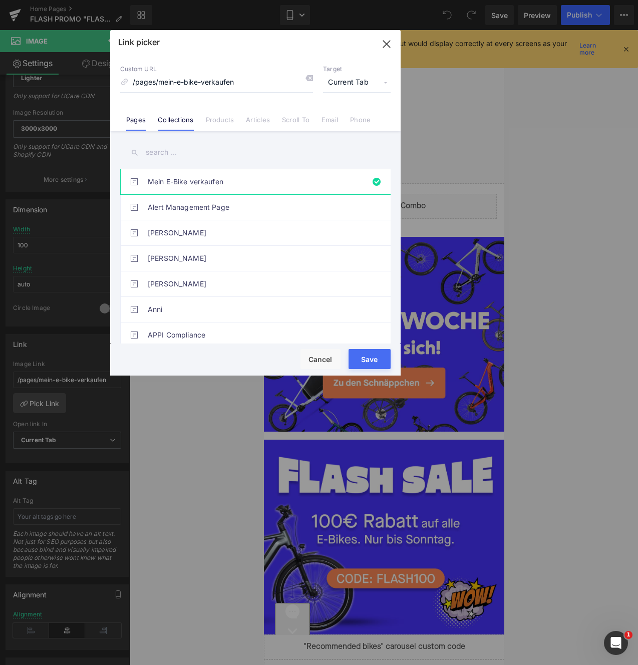
click at [187, 128] on link "Collections" at bounding box center [176, 123] width 36 height 15
click at [195, 179] on link "Bike [DATE] Sale" at bounding box center [258, 181] width 220 height 25
click at [205, 75] on input "/pages/mein-e-bike-verkaufen" at bounding box center [216, 82] width 193 height 19
click at [212, 77] on input "/pages/mein-e-bike-verkaufen" at bounding box center [216, 82] width 193 height 19
click at [209, 80] on input "/pages/mein-e-bike-verkaufen" at bounding box center [216, 82] width 193 height 19
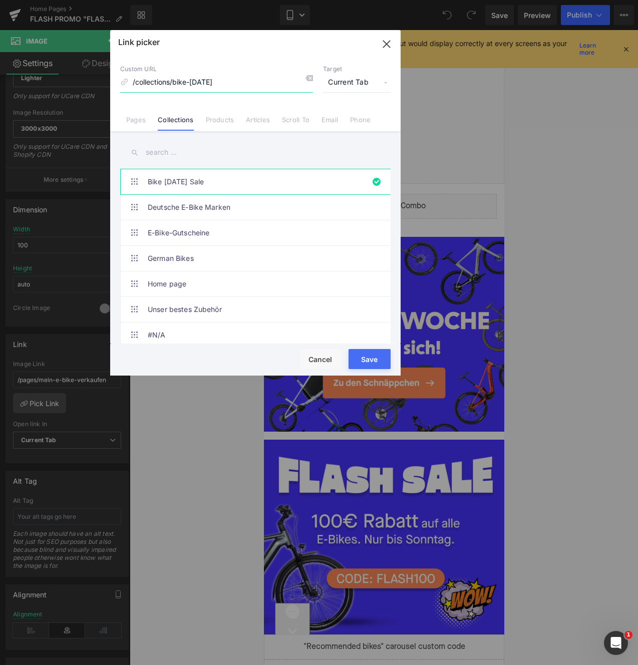
drag, startPoint x: 209, startPoint y: 81, endPoint x: 175, endPoint y: 82, distance: 34.1
click at [175, 82] on input "/collections/bike-friday" at bounding box center [216, 82] width 193 height 19
paste input "unsere-e-bikes"
type input "/collections/unsere-e-bikes"
click at [363, 360] on button "Save" at bounding box center [369, 359] width 42 height 20
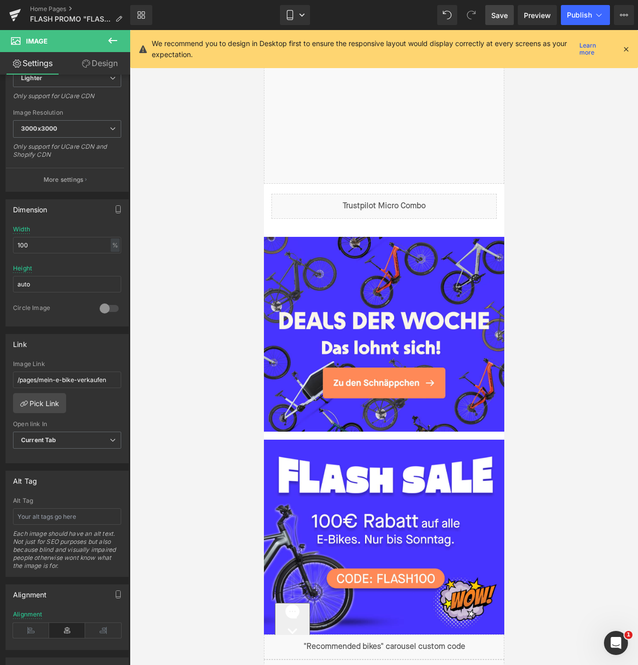
click at [500, 18] on span "Save" at bounding box center [499, 15] width 17 height 11
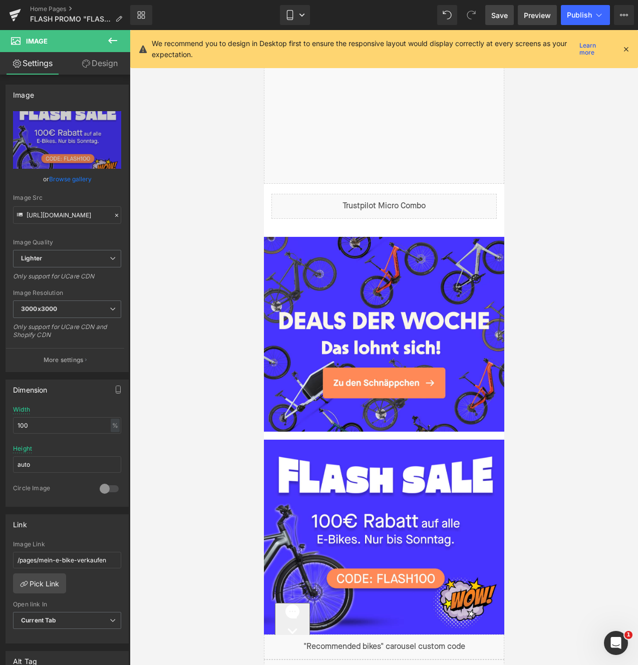
click at [540, 21] on link "Preview" at bounding box center [537, 15] width 39 height 20
click at [621, 47] on icon at bounding box center [625, 49] width 9 height 9
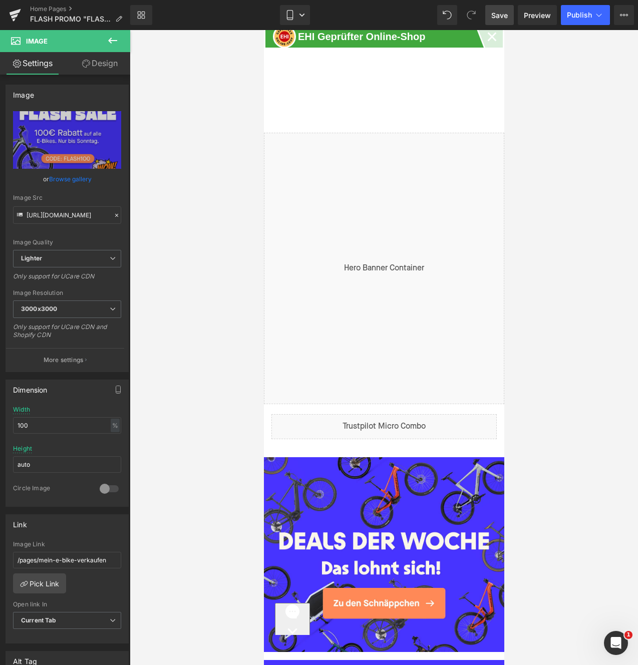
click at [495, 12] on span "Save" at bounding box center [499, 15] width 17 height 11
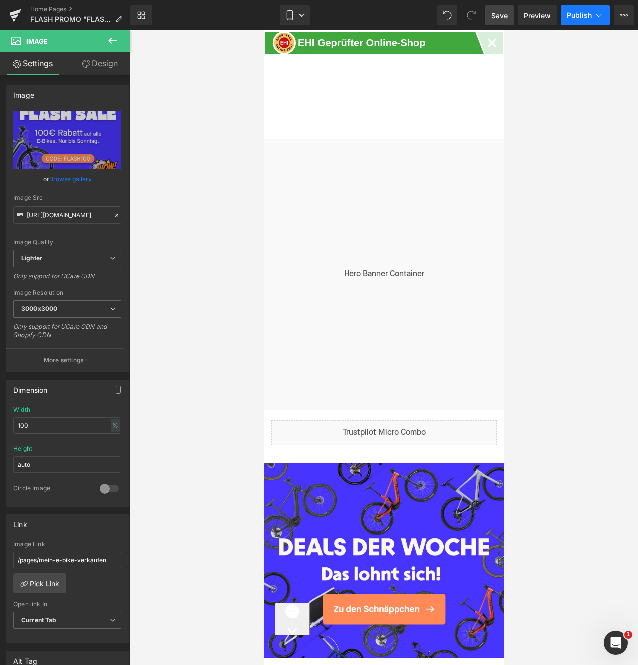
click at [580, 12] on span "Publish" at bounding box center [579, 15] width 25 height 8
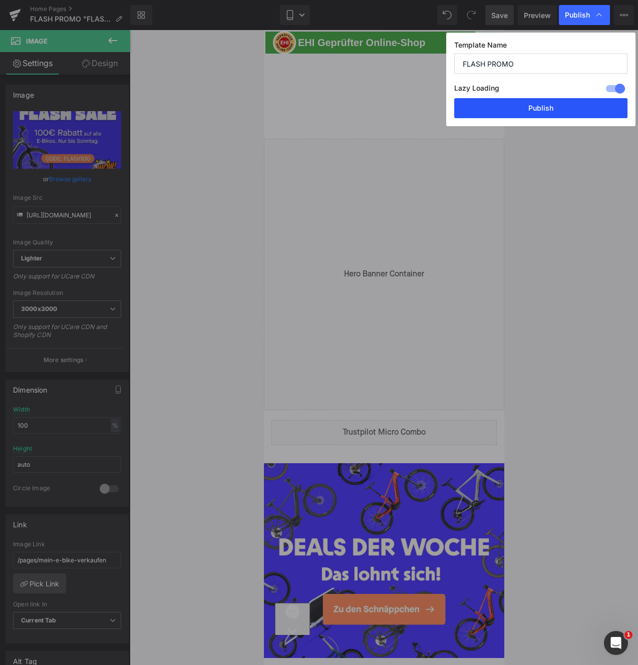
click at [524, 104] on button "Publish" at bounding box center [540, 108] width 173 height 20
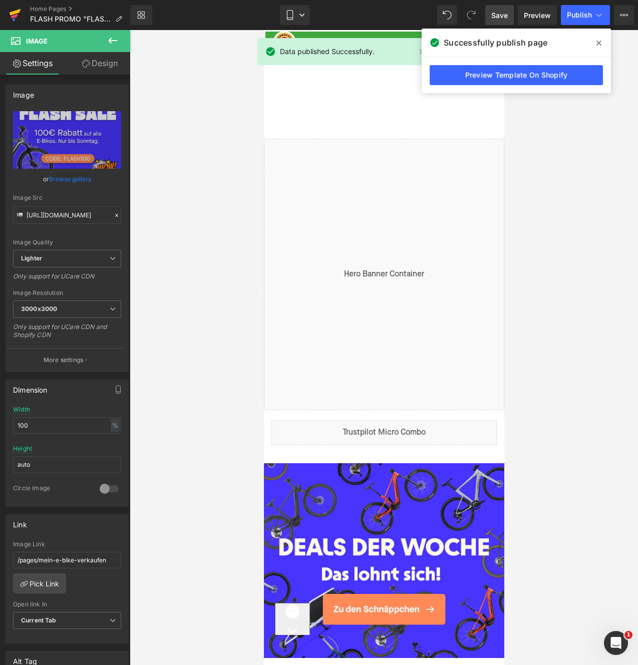
click at [9, 14] on icon at bounding box center [15, 15] width 12 height 25
